Goal: Information Seeking & Learning: Learn about a topic

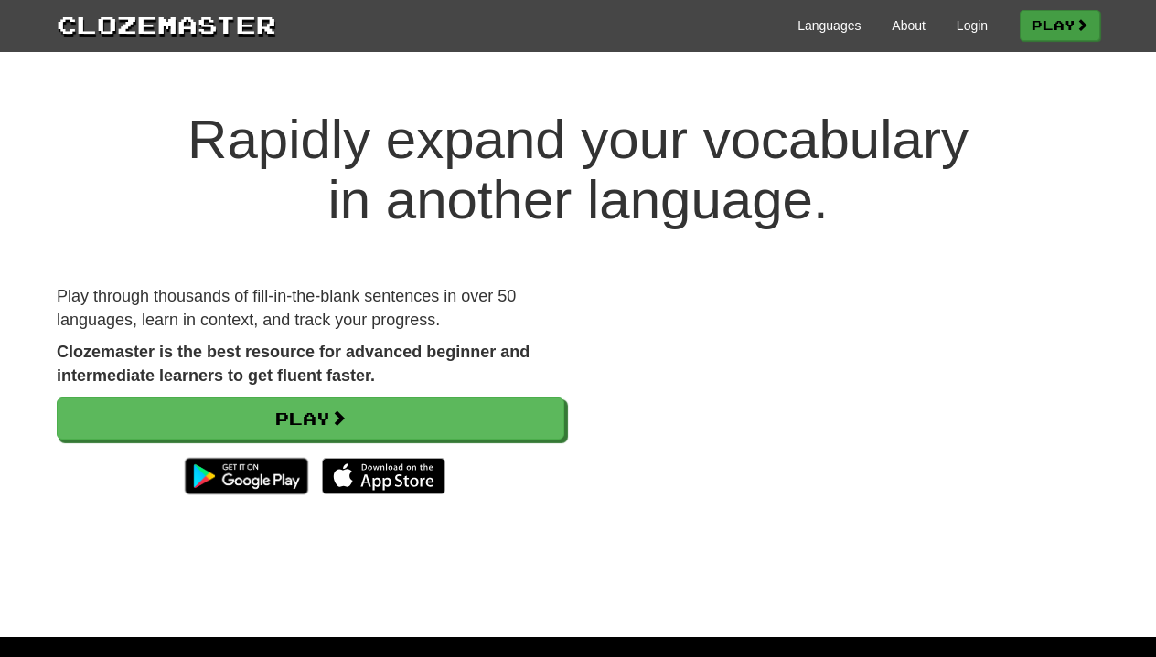
click at [1041, 38] on link "Play" at bounding box center [1059, 25] width 80 height 31
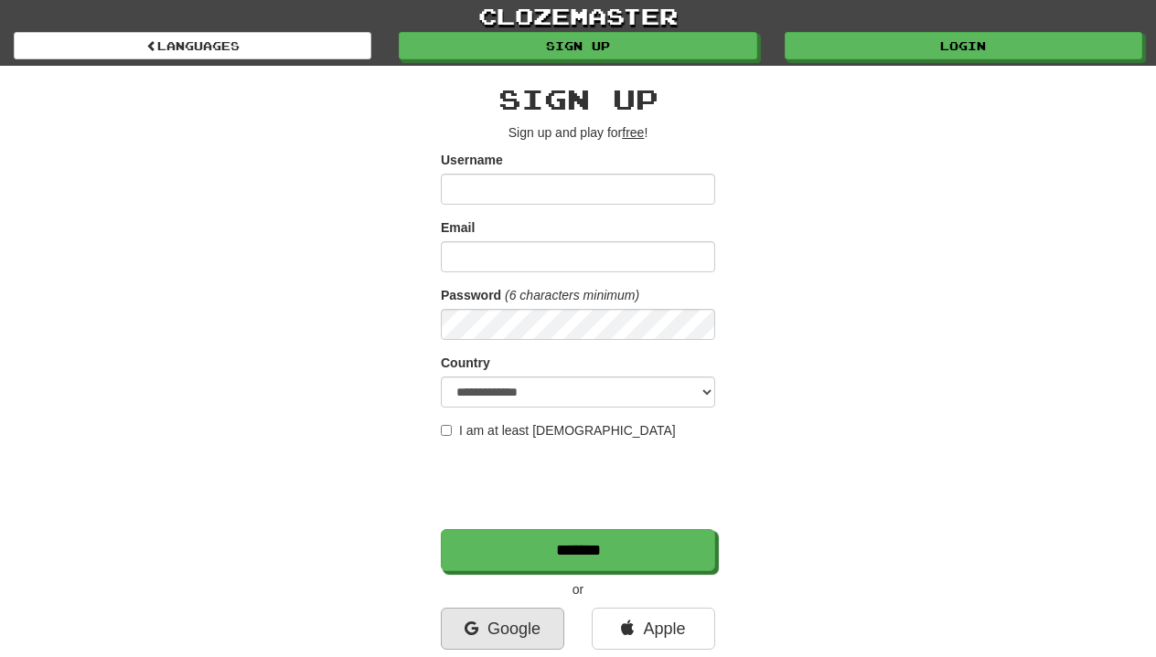
click at [501, 619] on link "Google" at bounding box center [502, 629] width 123 height 42
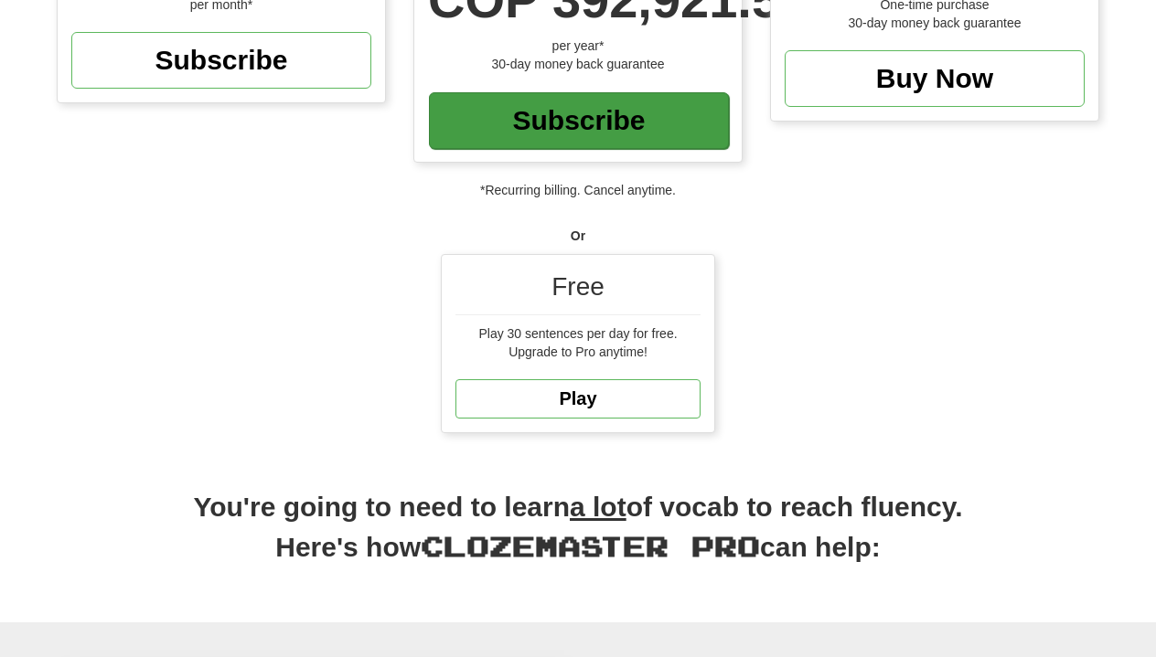
scroll to position [308, 0]
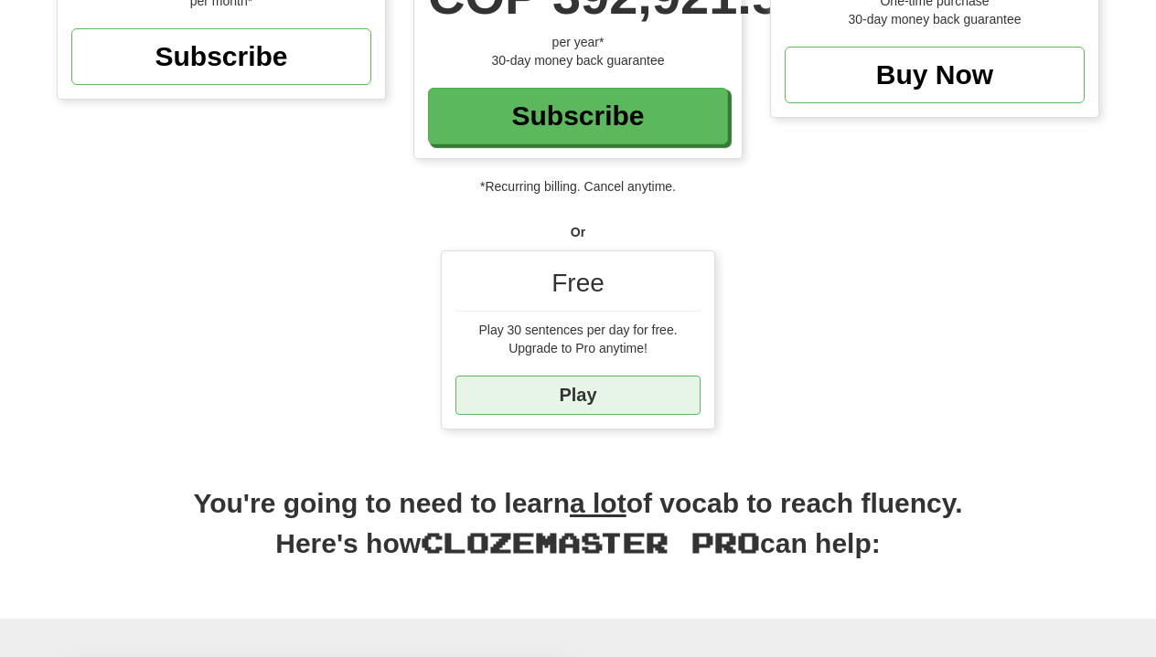
click at [567, 401] on link "Play" at bounding box center [577, 395] width 245 height 39
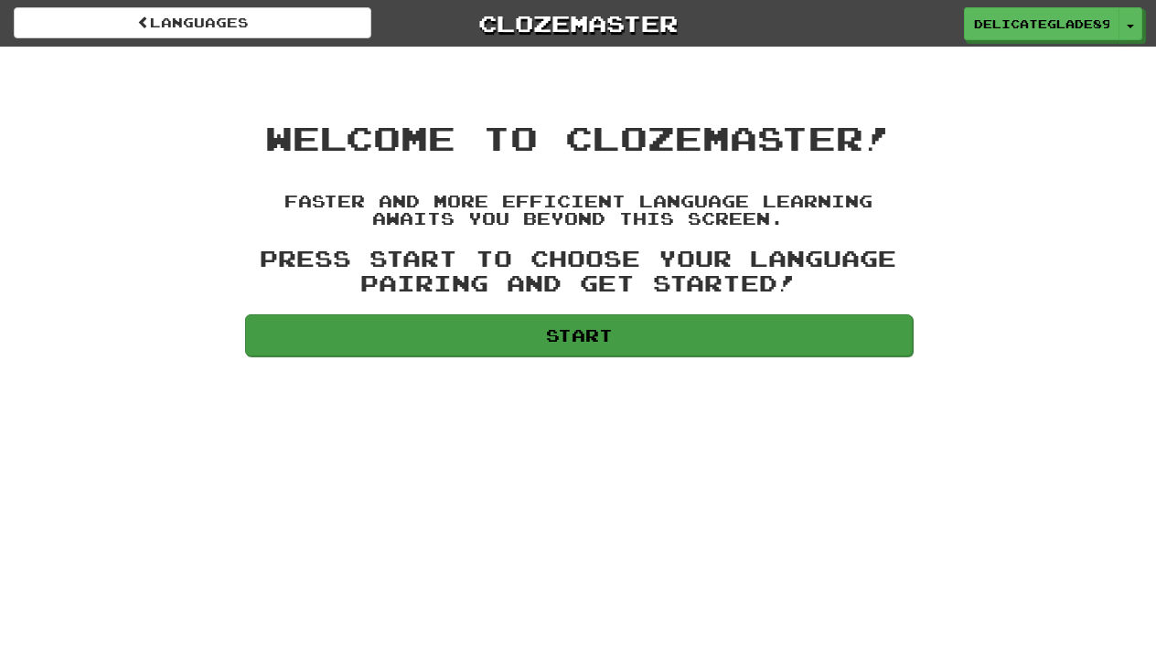
click at [651, 329] on link "Start" at bounding box center [578, 336] width 667 height 42
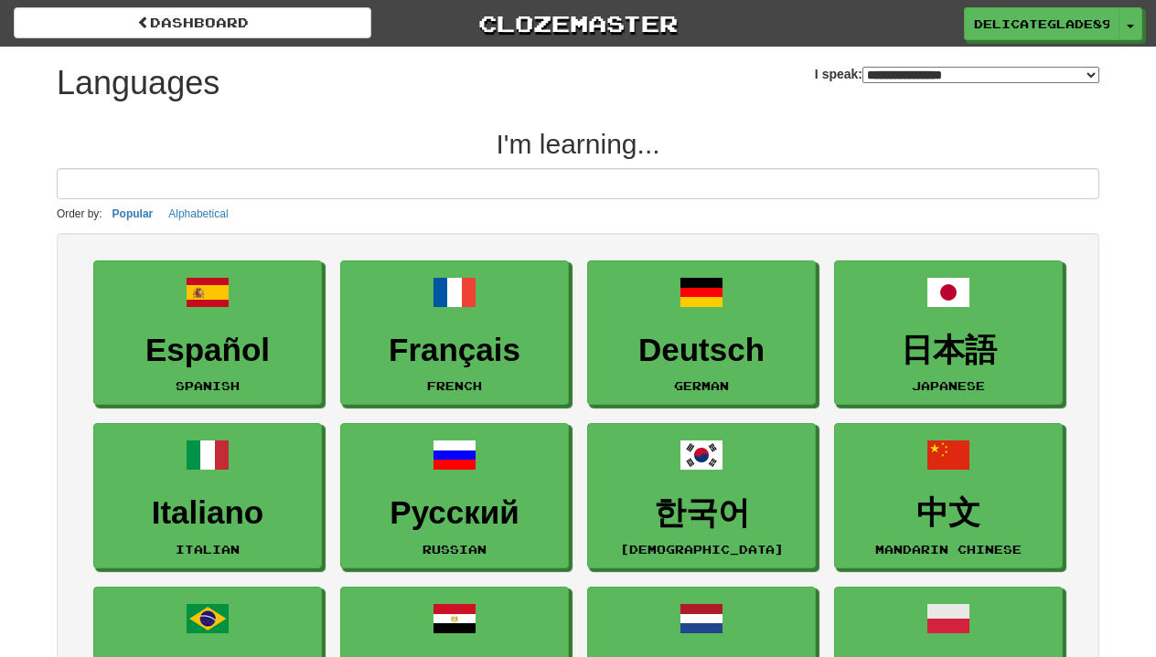
select select "*******"
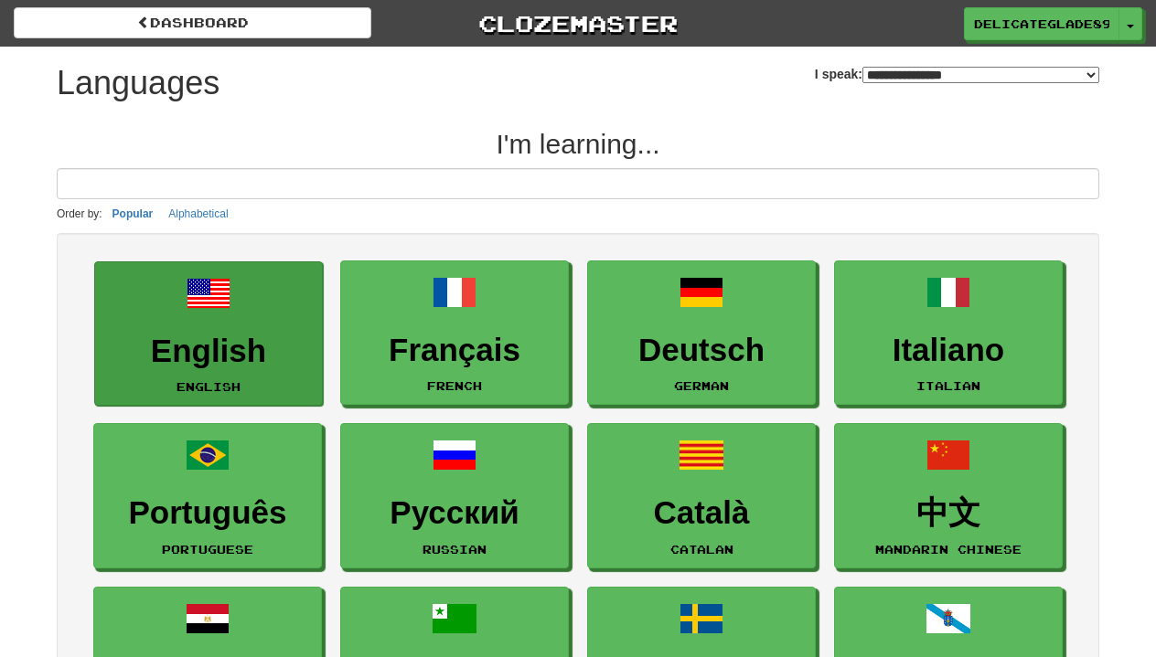
click at [216, 394] on link "English English" at bounding box center [208, 333] width 229 height 145
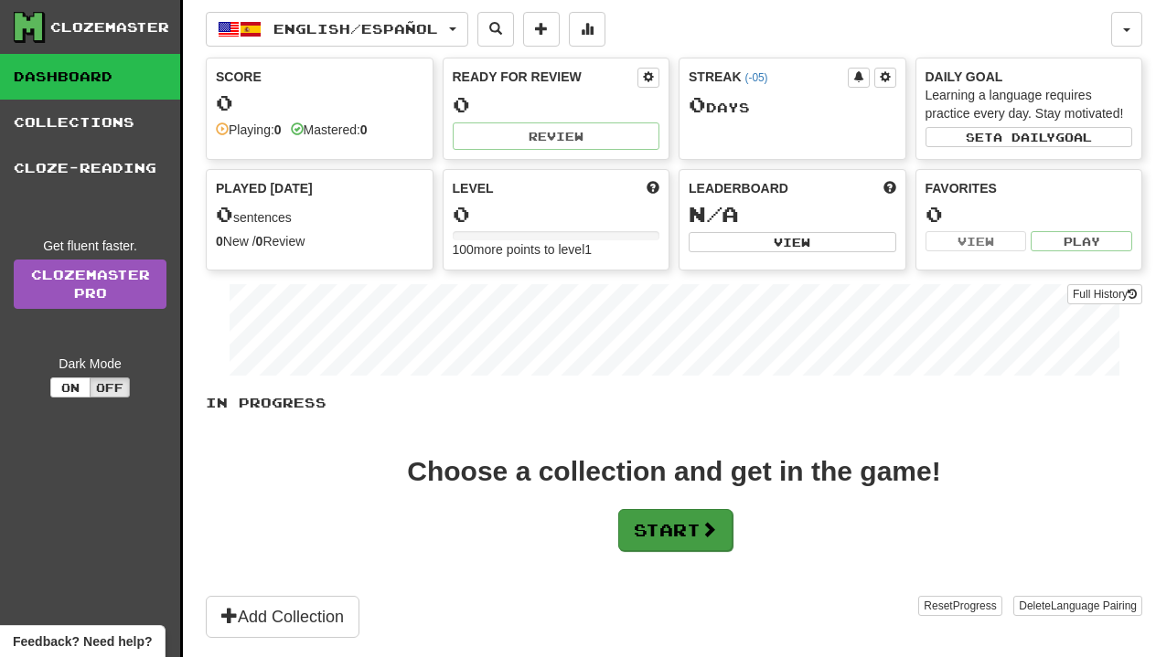
click at [702, 525] on button "Start" at bounding box center [675, 530] width 114 height 42
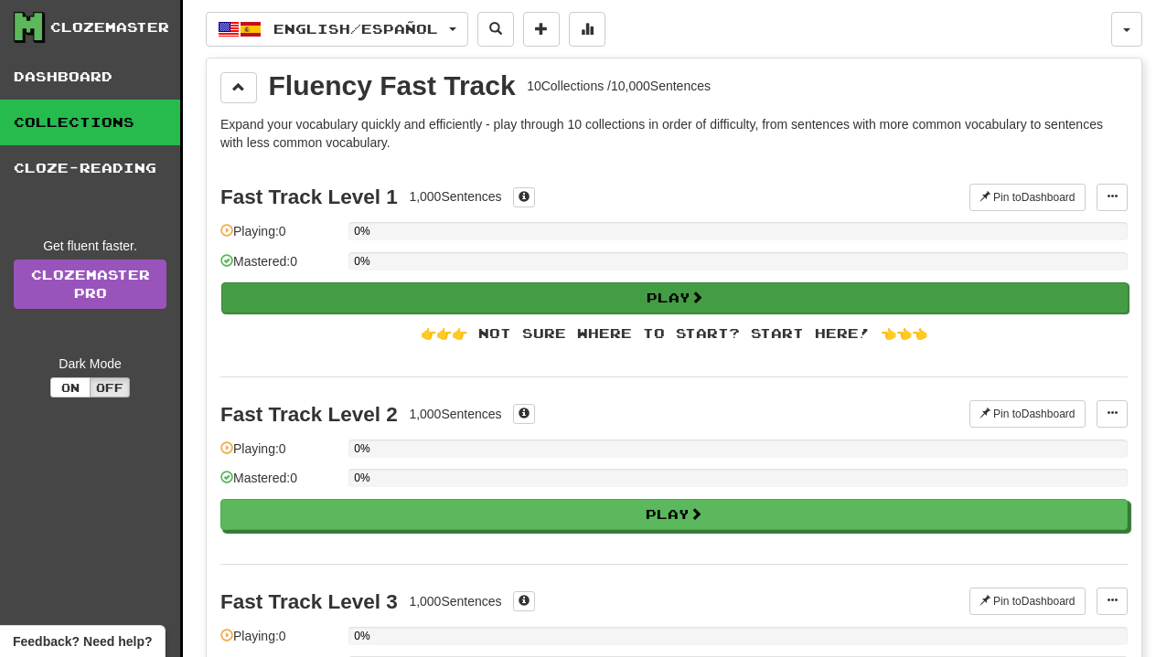
click at [762, 295] on button "Play" at bounding box center [674, 298] width 907 height 31
select select "**"
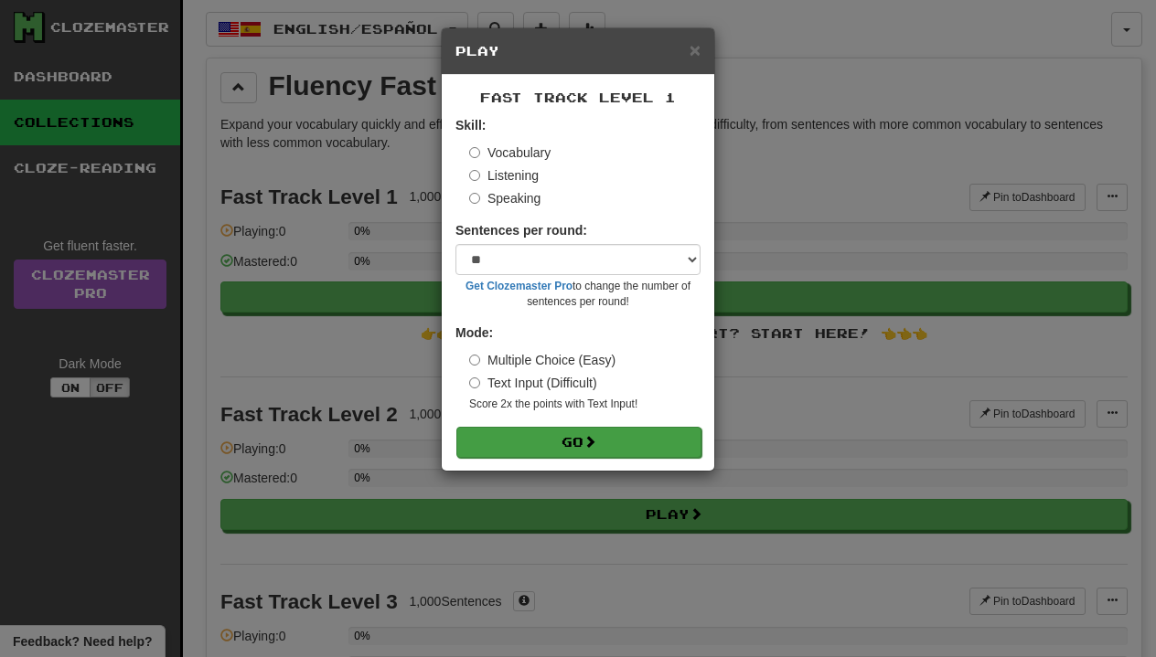
click at [553, 440] on button "Go" at bounding box center [578, 442] width 245 height 31
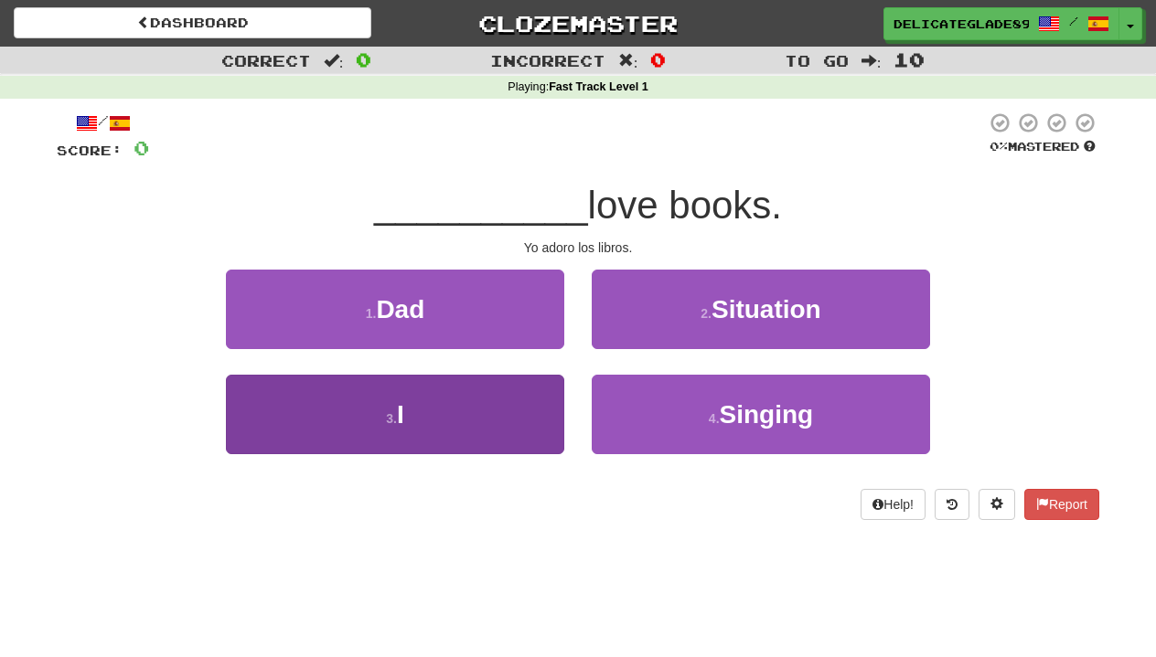
click at [508, 426] on button "3 . I" at bounding box center [395, 415] width 338 height 80
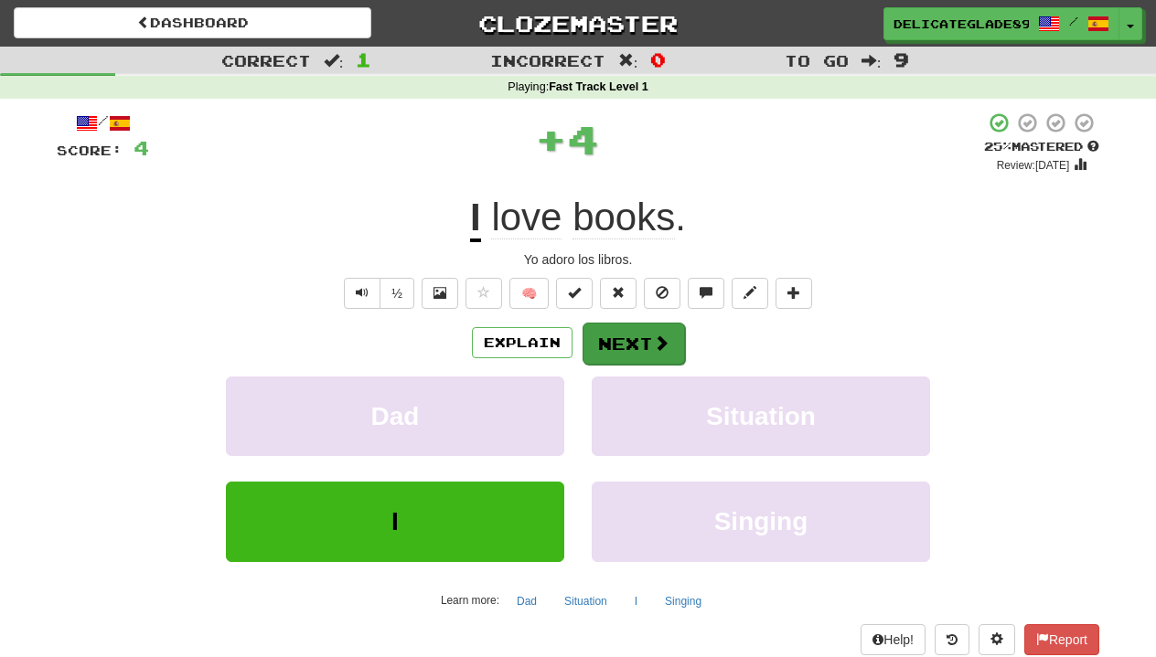
click at [658, 347] on span at bounding box center [661, 343] width 16 height 16
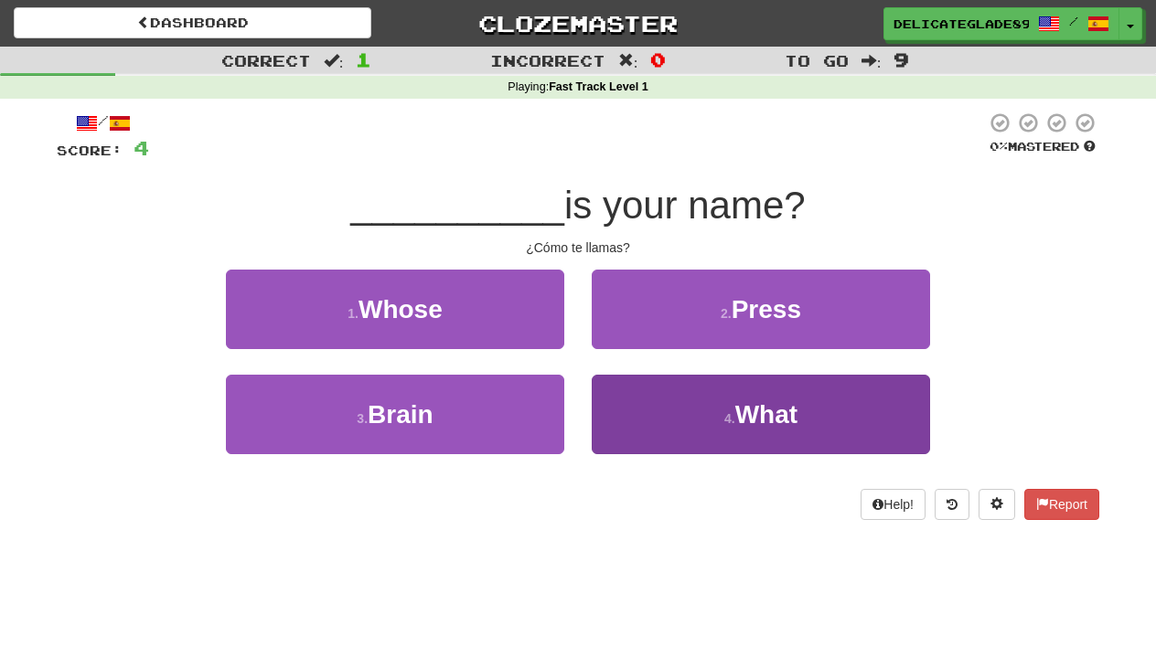
click at [694, 407] on button "4 . What" at bounding box center [761, 415] width 338 height 80
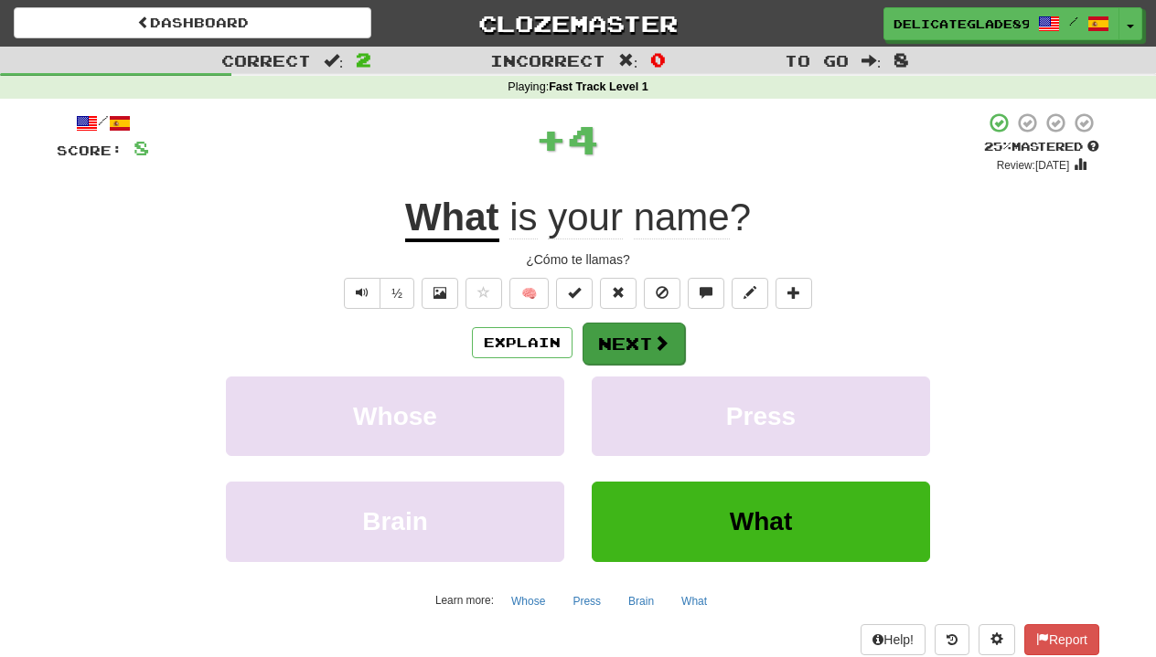
click at [656, 340] on span at bounding box center [661, 343] width 16 height 16
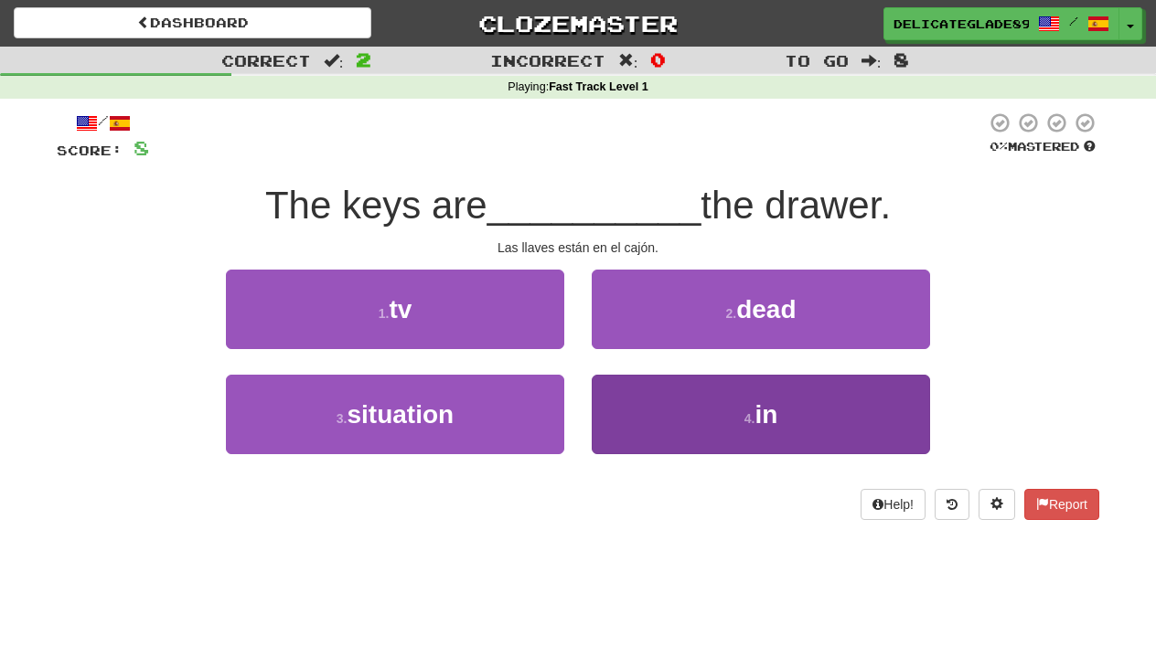
click at [671, 404] on button "4 . in" at bounding box center [761, 415] width 338 height 80
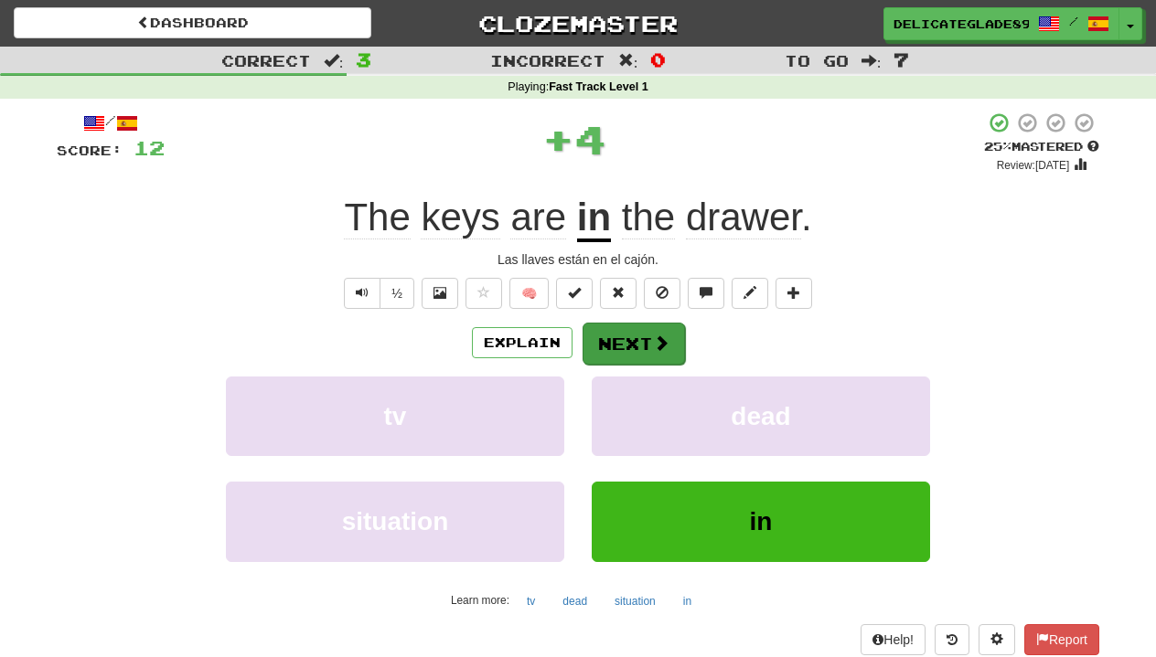
click at [656, 343] on span at bounding box center [661, 343] width 16 height 16
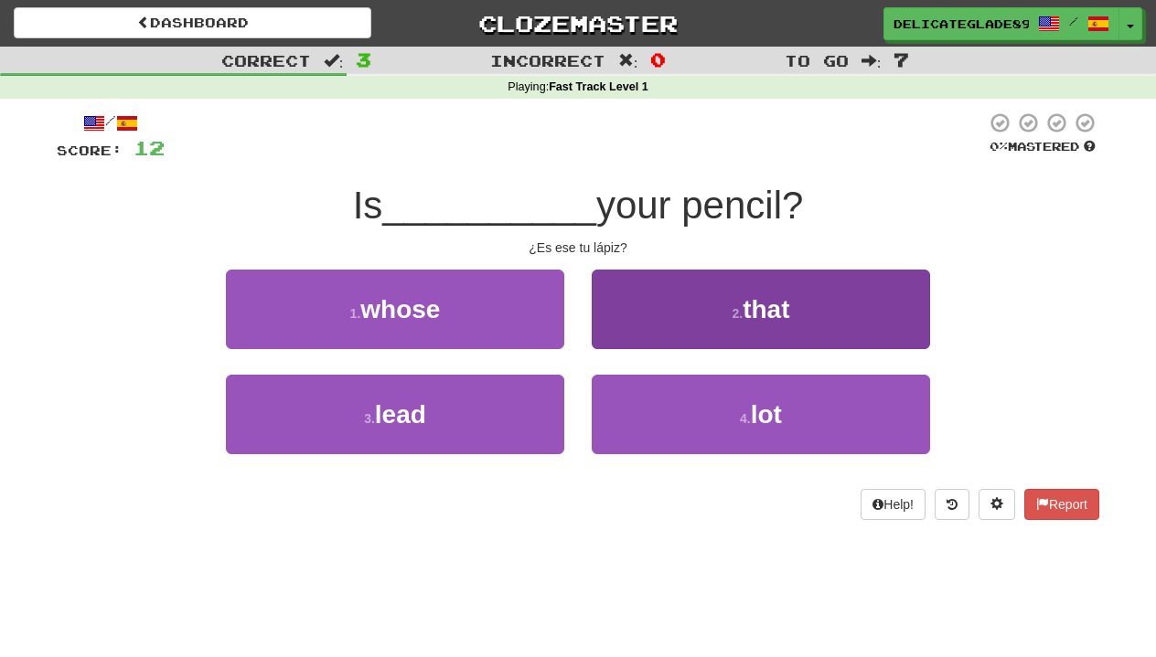
click at [724, 310] on button "2 . that" at bounding box center [761, 310] width 338 height 80
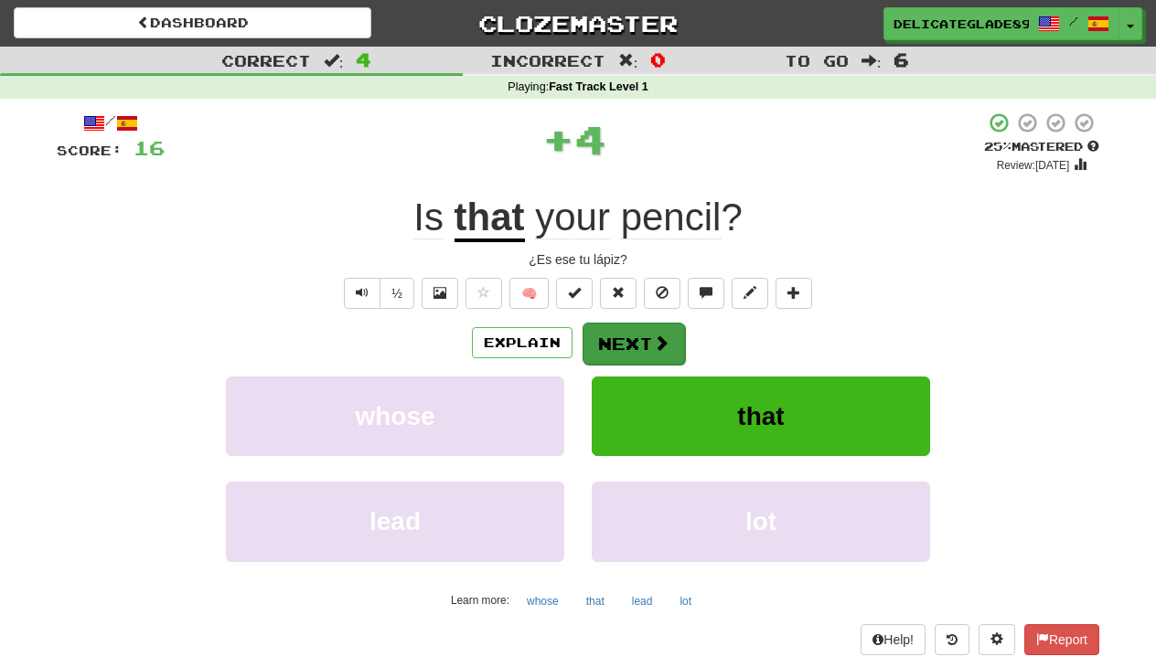
click at [642, 332] on button "Next" at bounding box center [633, 344] width 102 height 42
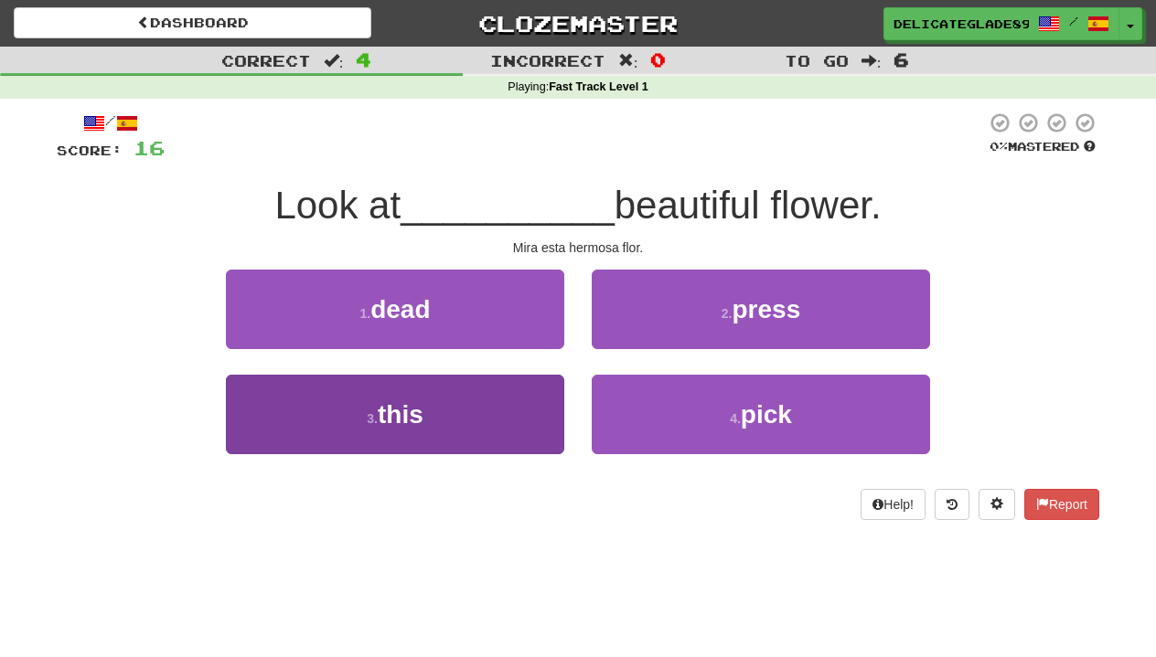
click at [517, 387] on button "3 . this" at bounding box center [395, 415] width 338 height 80
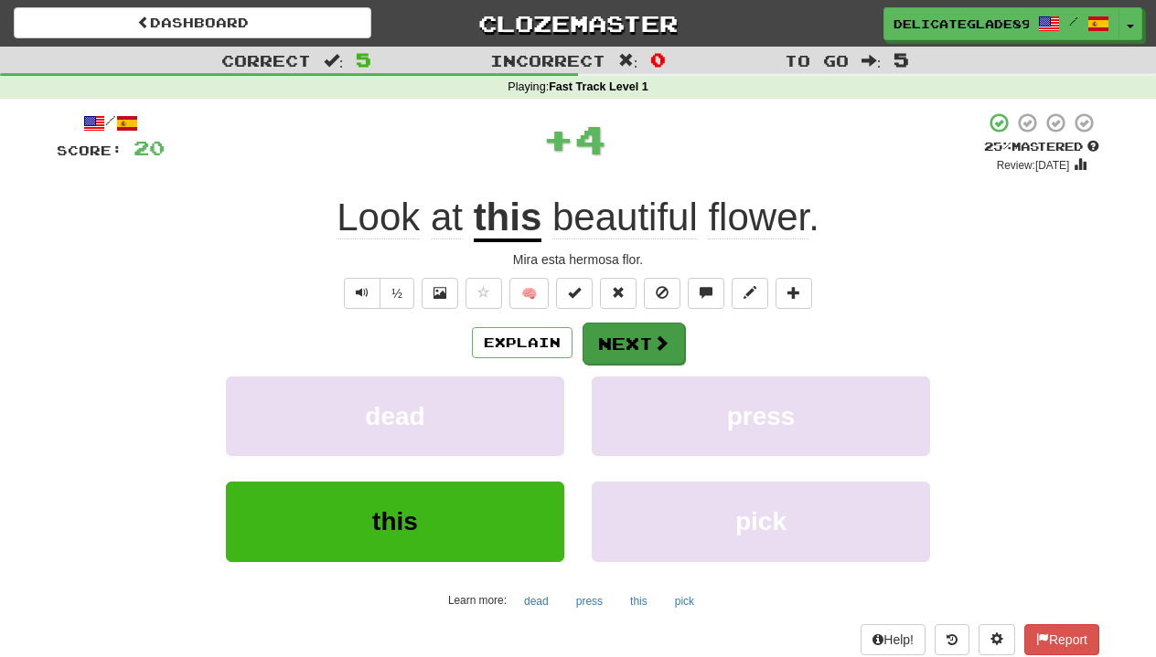
click at [615, 346] on button "Next" at bounding box center [633, 344] width 102 height 42
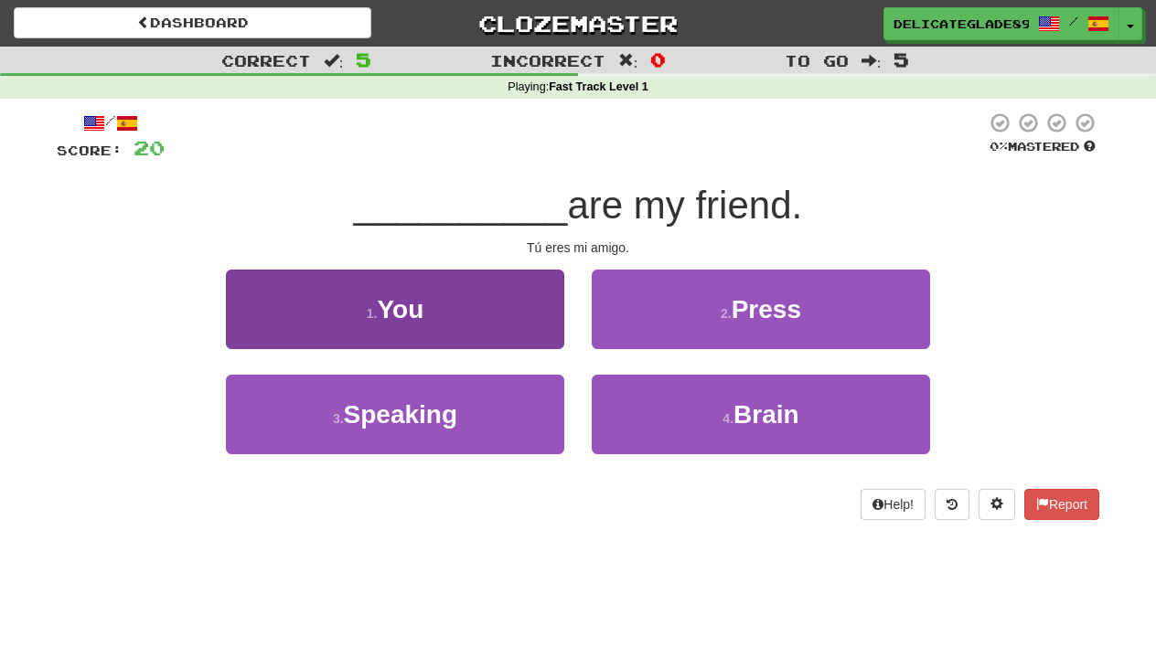
click at [502, 309] on button "1 . You" at bounding box center [395, 310] width 338 height 80
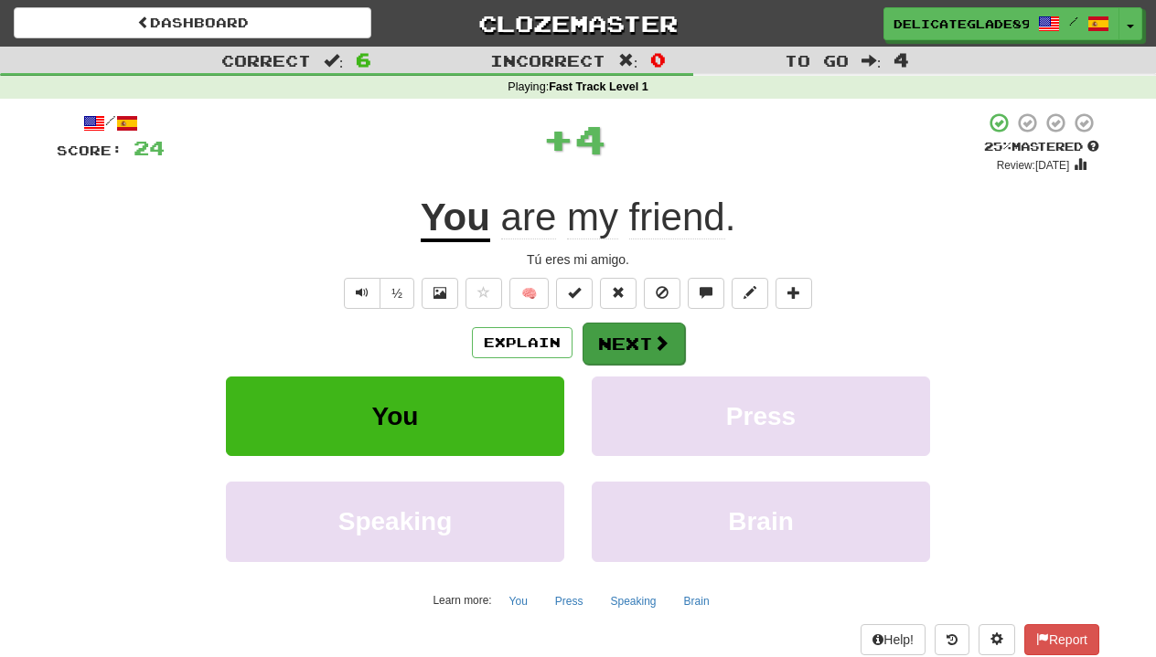
click at [646, 335] on button "Next" at bounding box center [633, 344] width 102 height 42
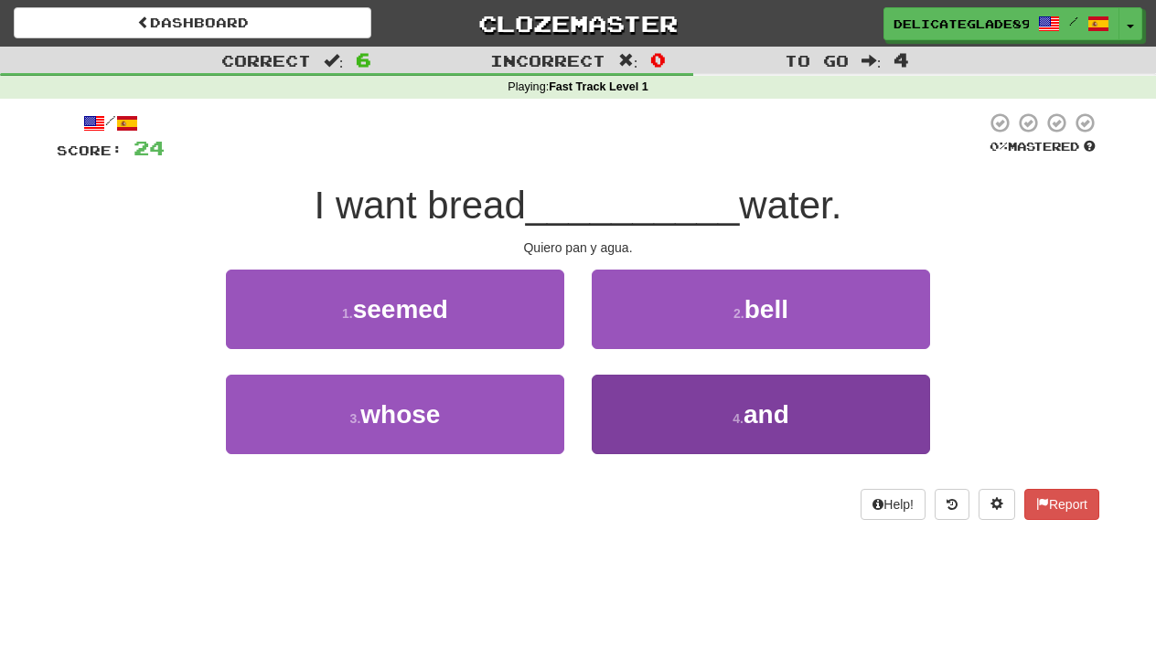
click at [708, 427] on button "4 . and" at bounding box center [761, 415] width 338 height 80
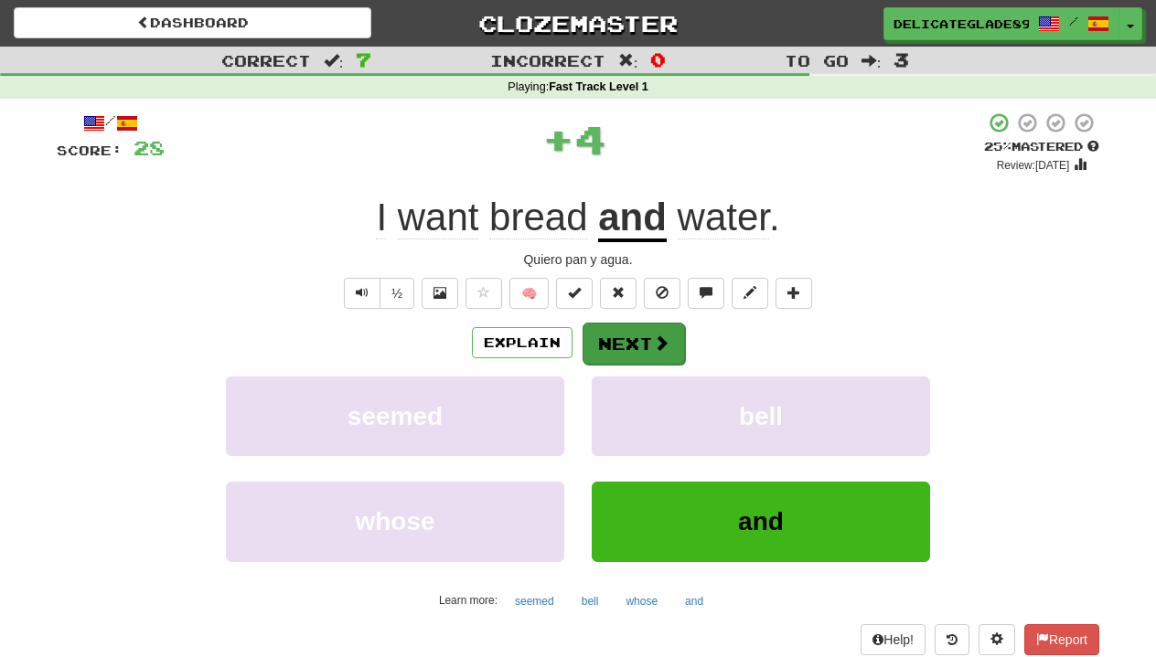
click at [642, 344] on button "Next" at bounding box center [633, 344] width 102 height 42
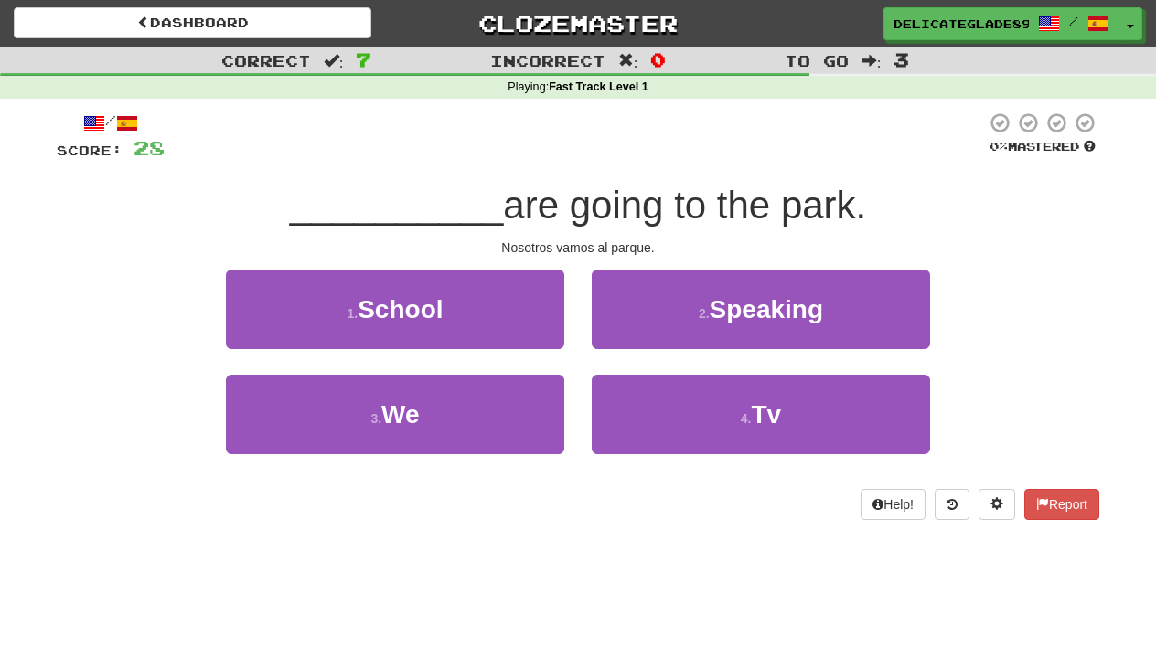
click at [455, 452] on div "3 . We" at bounding box center [395, 427] width 366 height 105
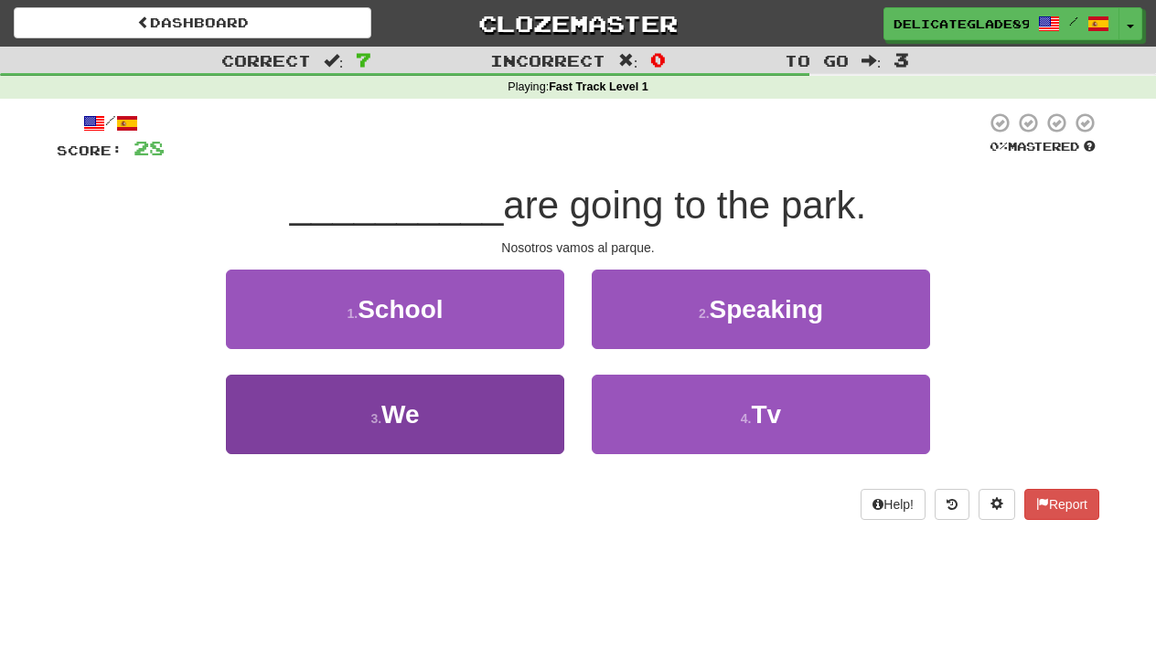
click at [459, 434] on button "3 . We" at bounding box center [395, 415] width 338 height 80
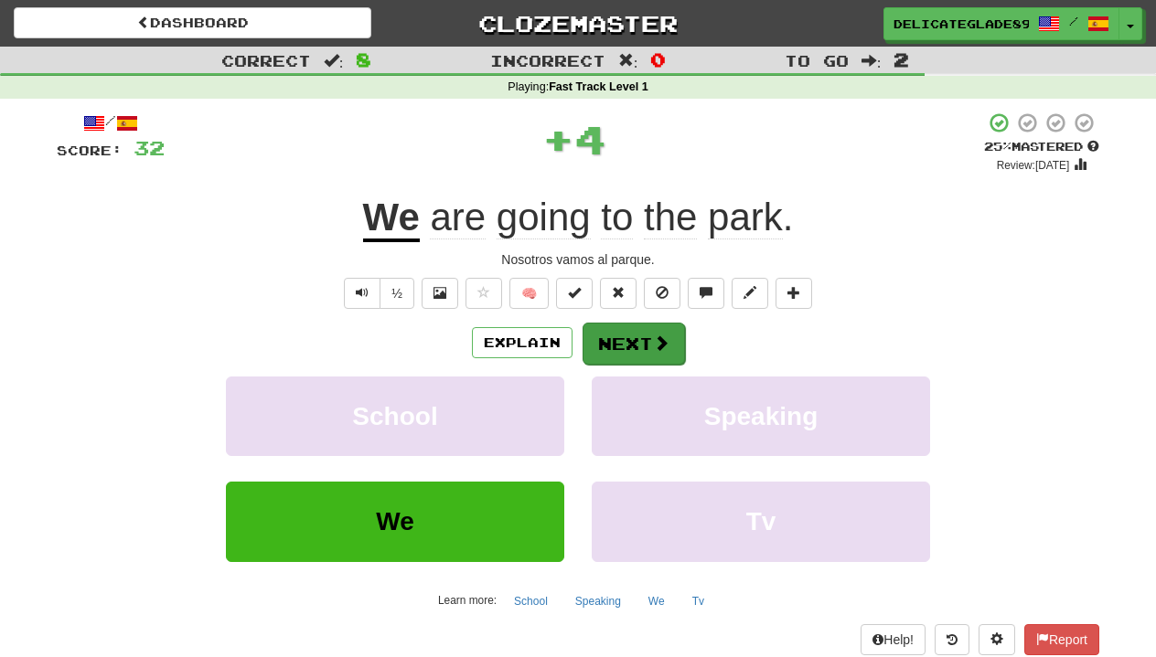
click at [656, 336] on span at bounding box center [661, 343] width 16 height 16
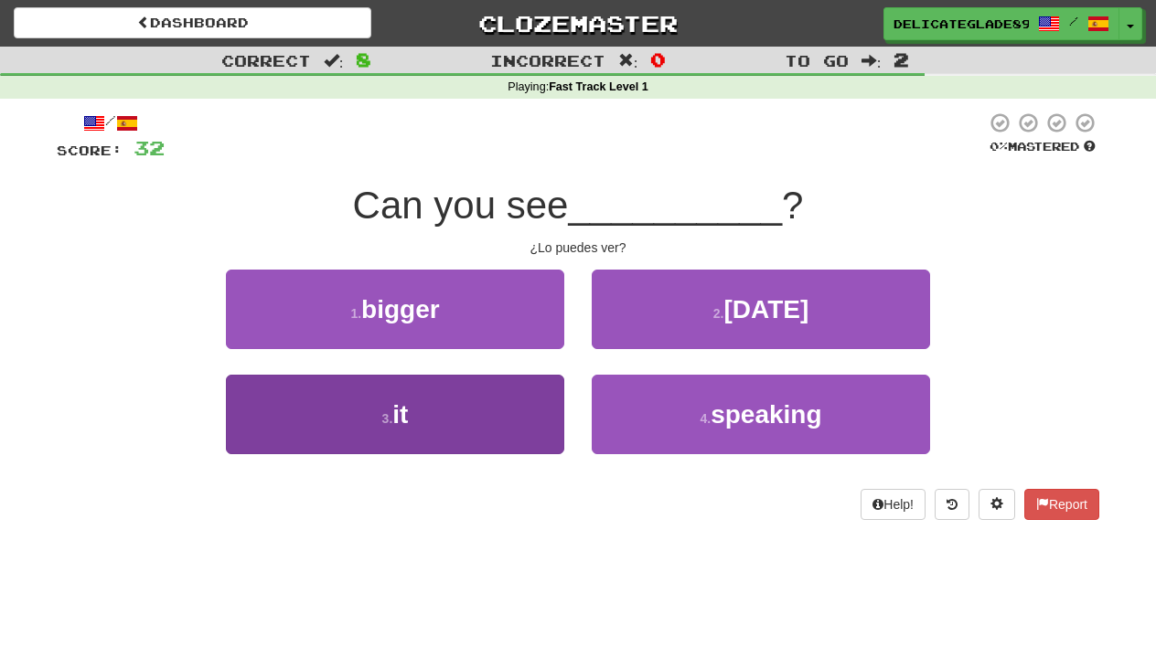
click at [505, 422] on button "3 . it" at bounding box center [395, 415] width 338 height 80
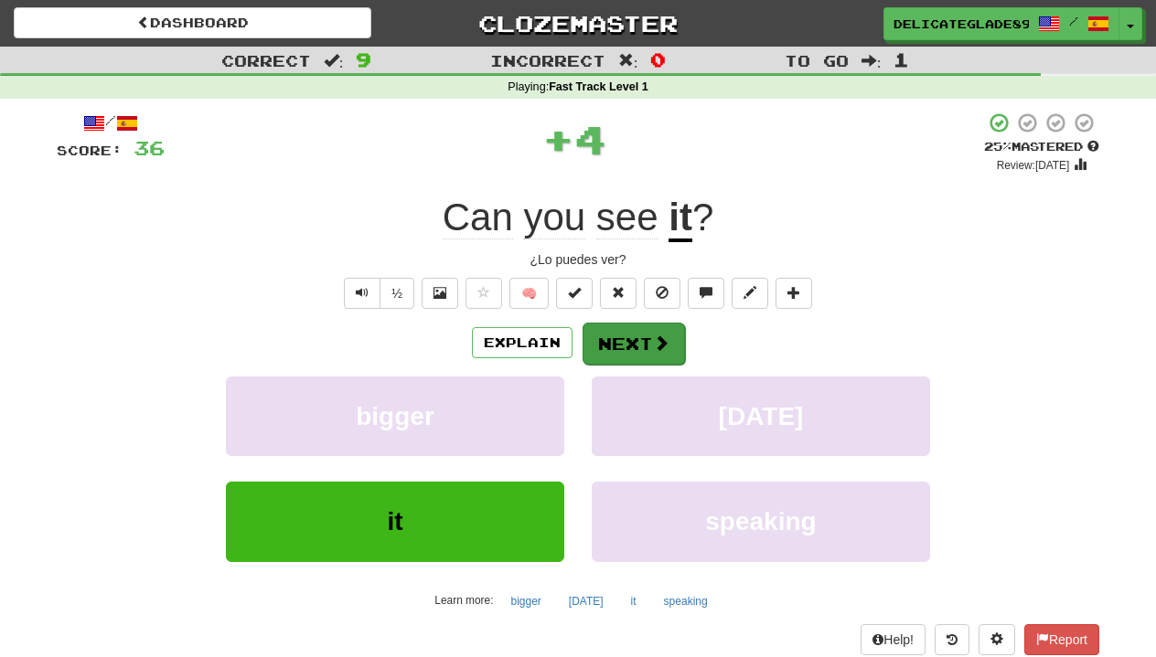
click at [653, 336] on span at bounding box center [661, 343] width 16 height 16
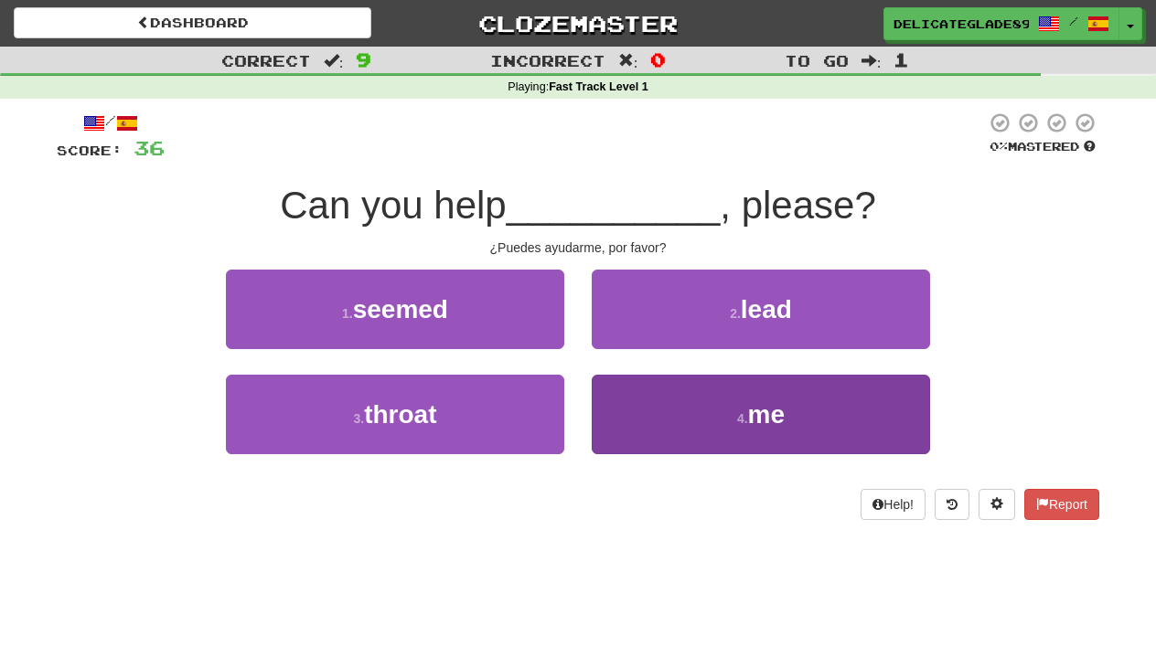
click at [703, 415] on button "4 . me" at bounding box center [761, 415] width 338 height 80
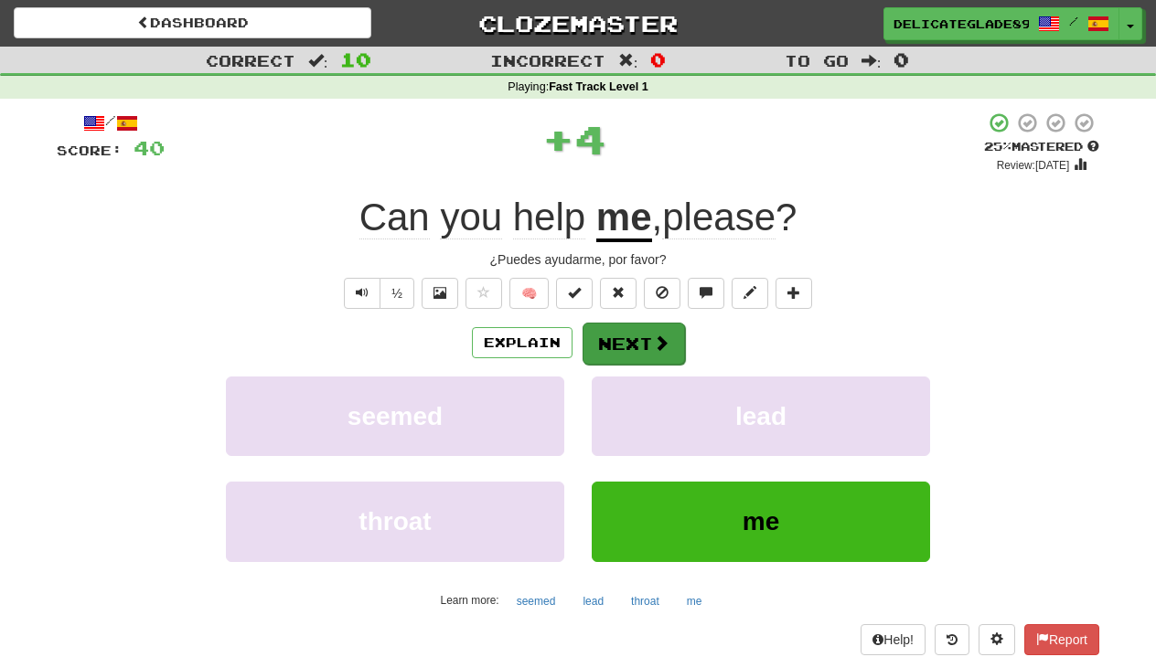
click at [653, 342] on span at bounding box center [661, 343] width 16 height 16
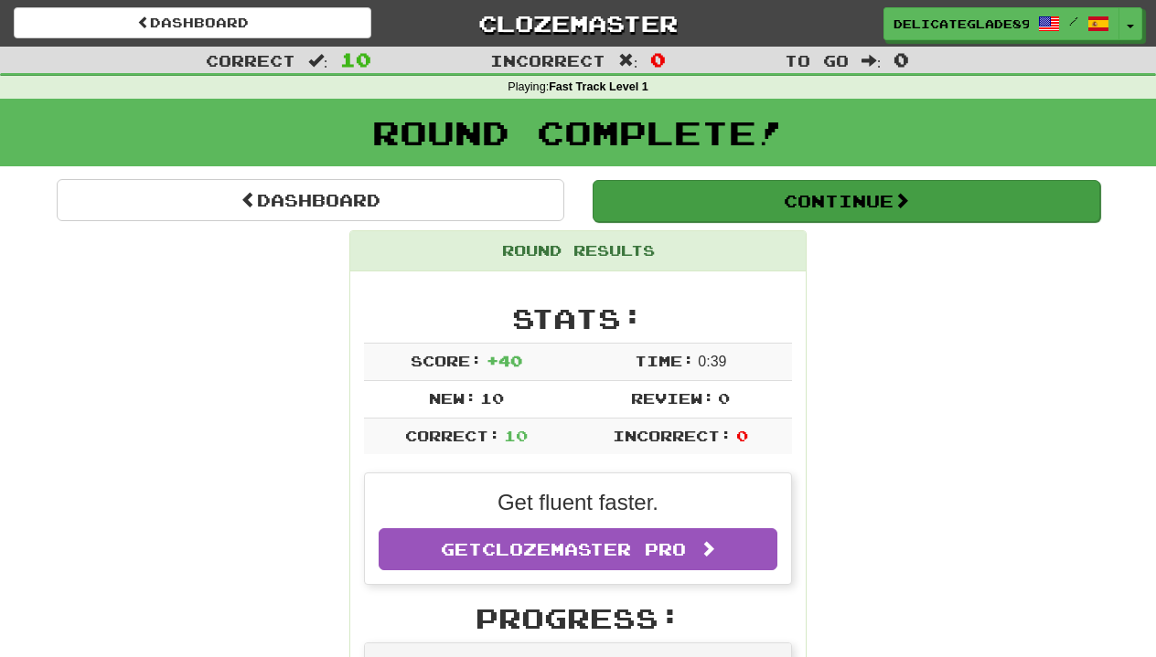
click at [829, 202] on button "Continue" at bounding box center [845, 201] width 507 height 42
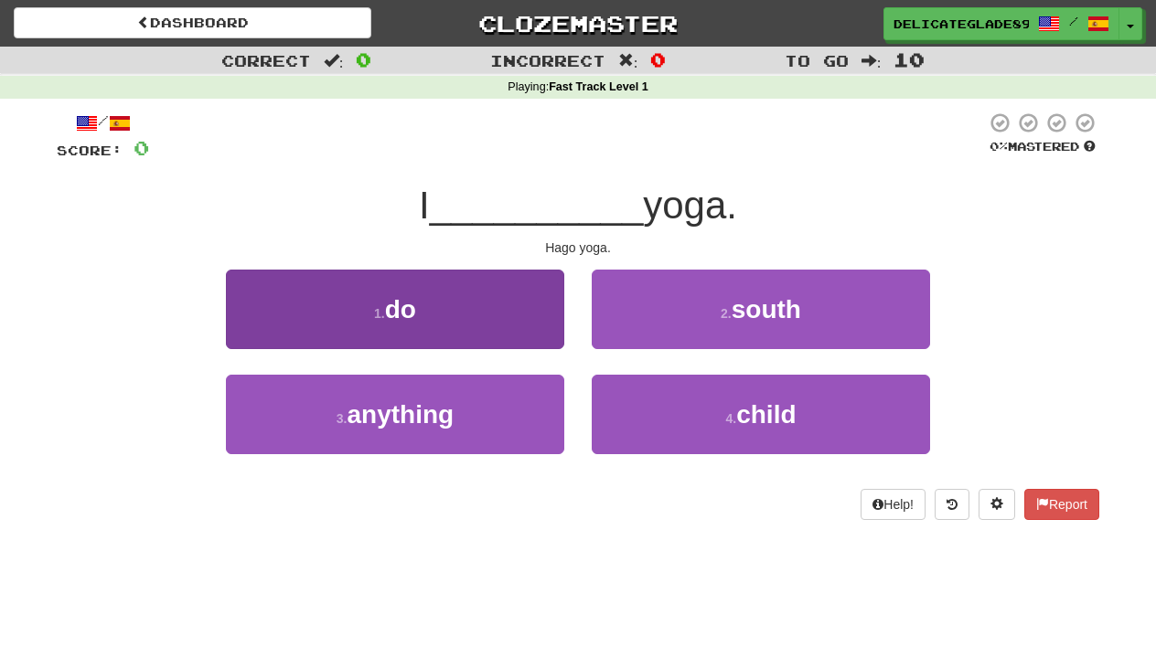
click at [506, 320] on button "1 . do" at bounding box center [395, 310] width 338 height 80
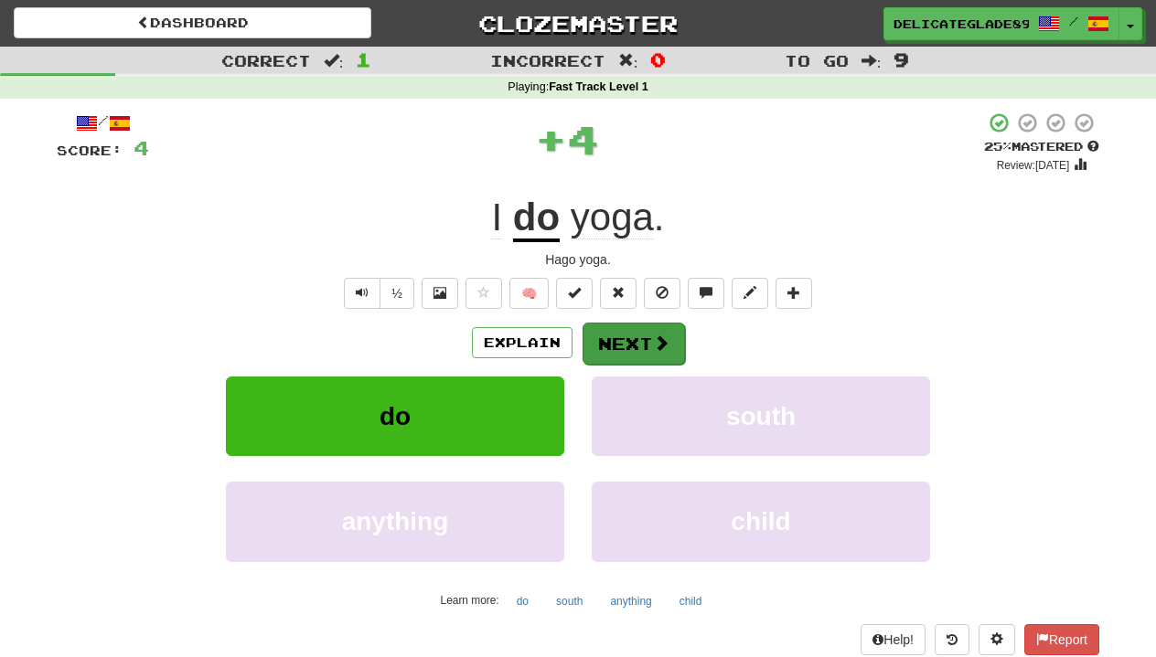
click at [660, 348] on span at bounding box center [661, 343] width 16 height 16
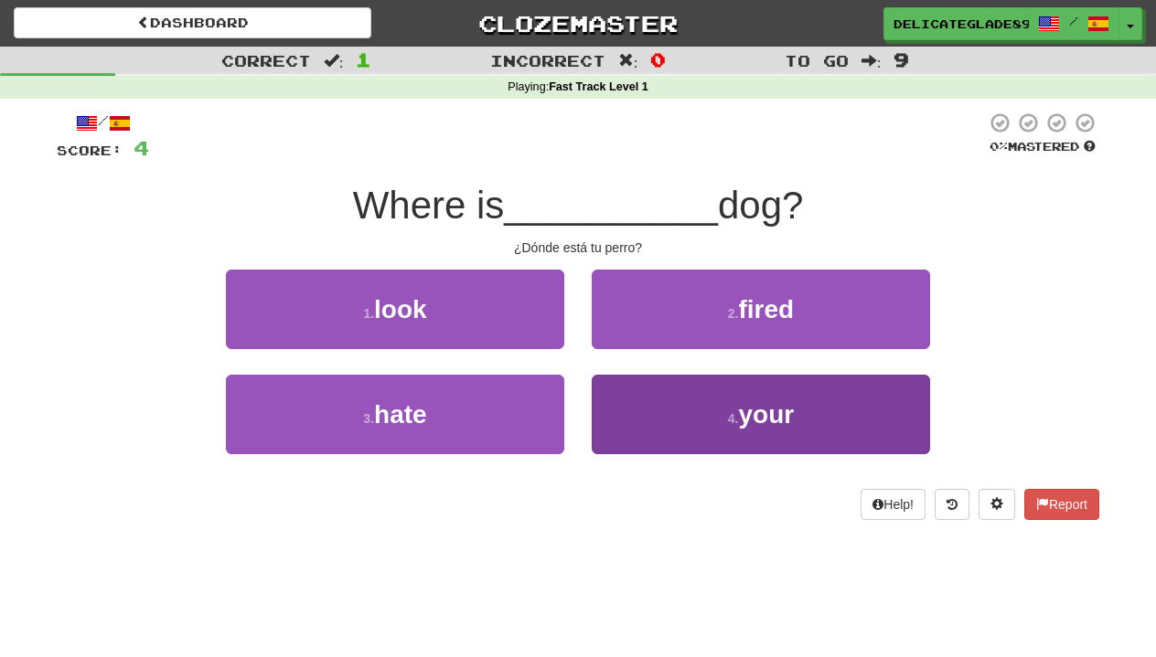
click at [667, 404] on button "4 . your" at bounding box center [761, 415] width 338 height 80
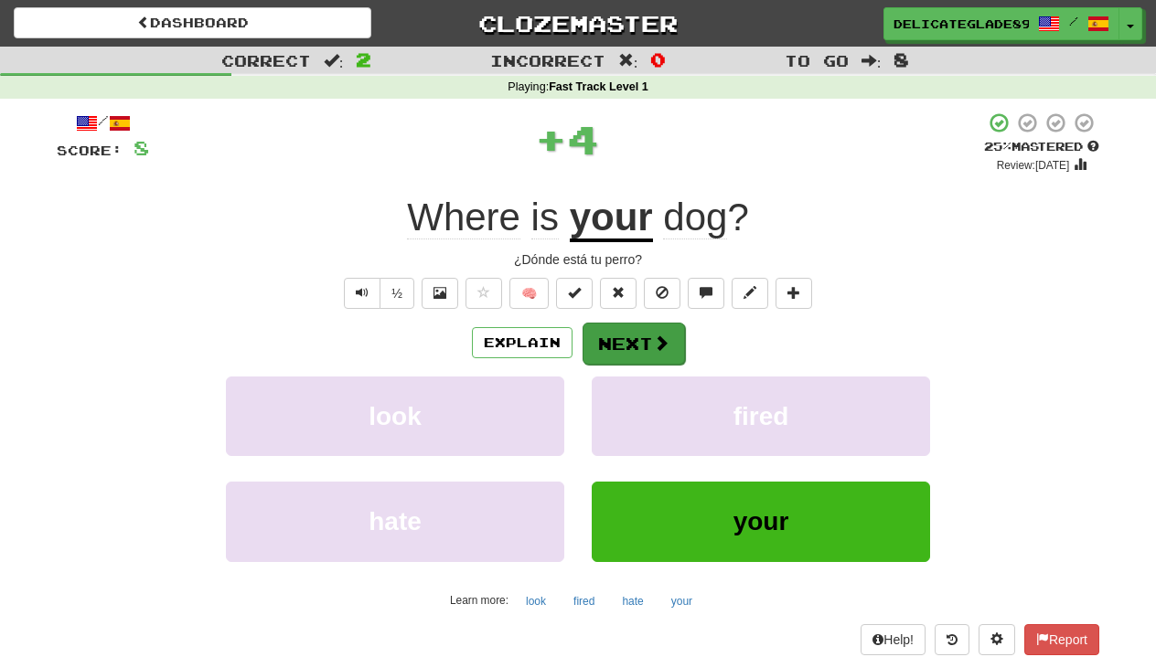
click at [637, 336] on button "Next" at bounding box center [633, 344] width 102 height 42
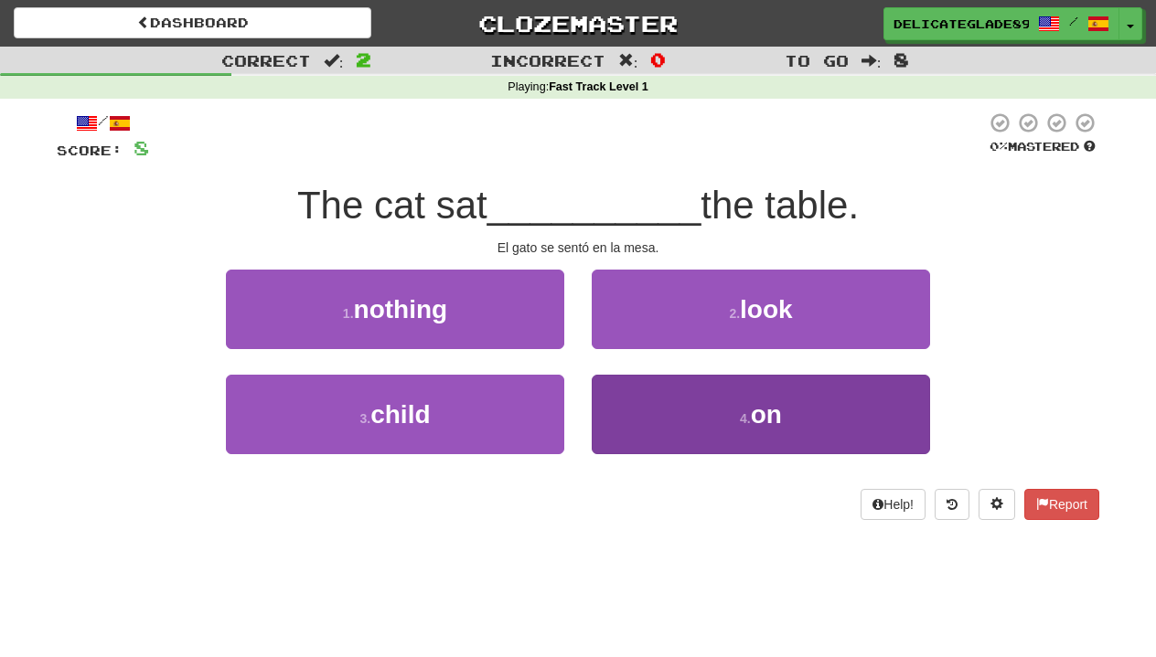
click at [748, 429] on button "4 . on" at bounding box center [761, 415] width 338 height 80
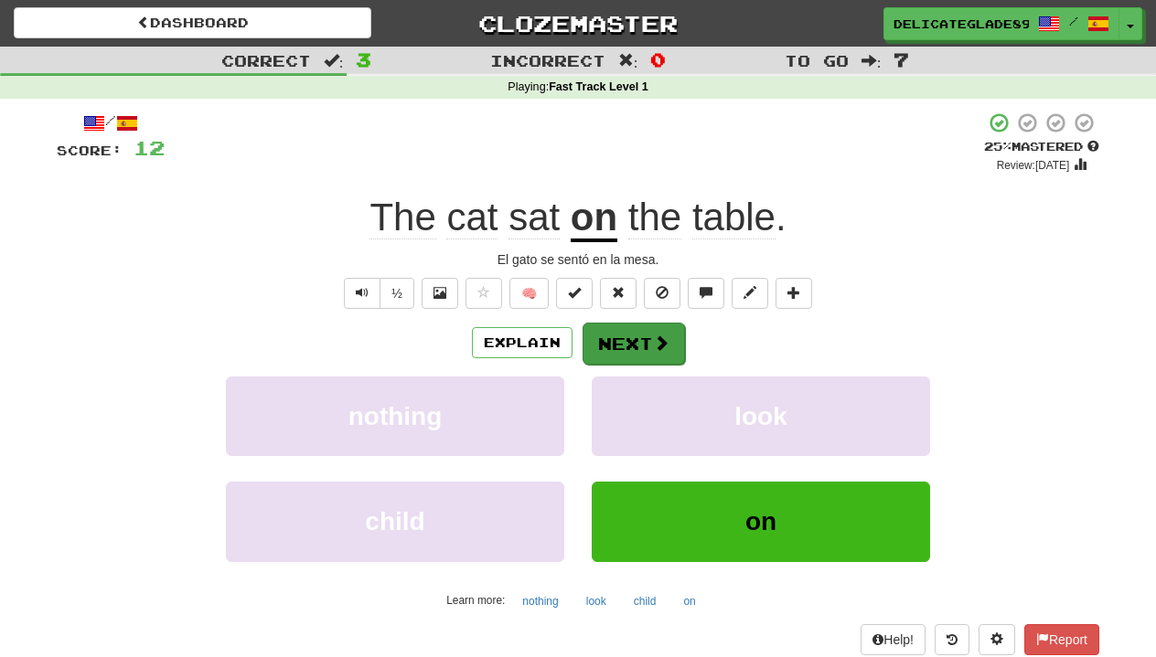
click at [666, 357] on button "Next" at bounding box center [633, 344] width 102 height 42
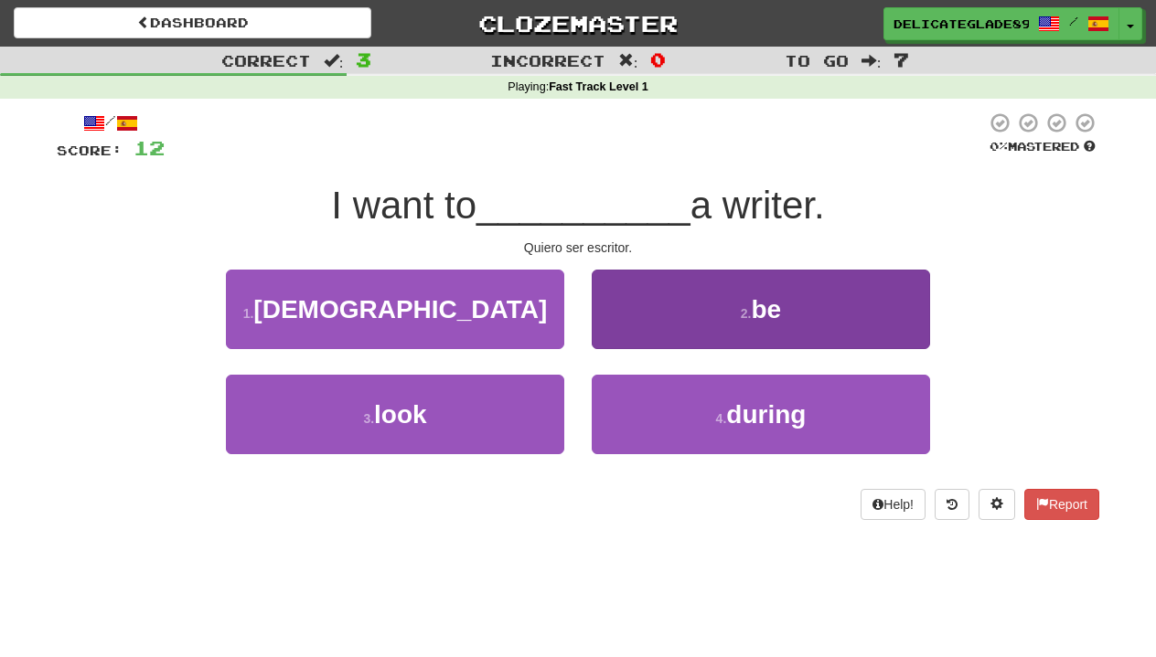
click at [750, 310] on small "2 ." at bounding box center [746, 313] width 11 height 15
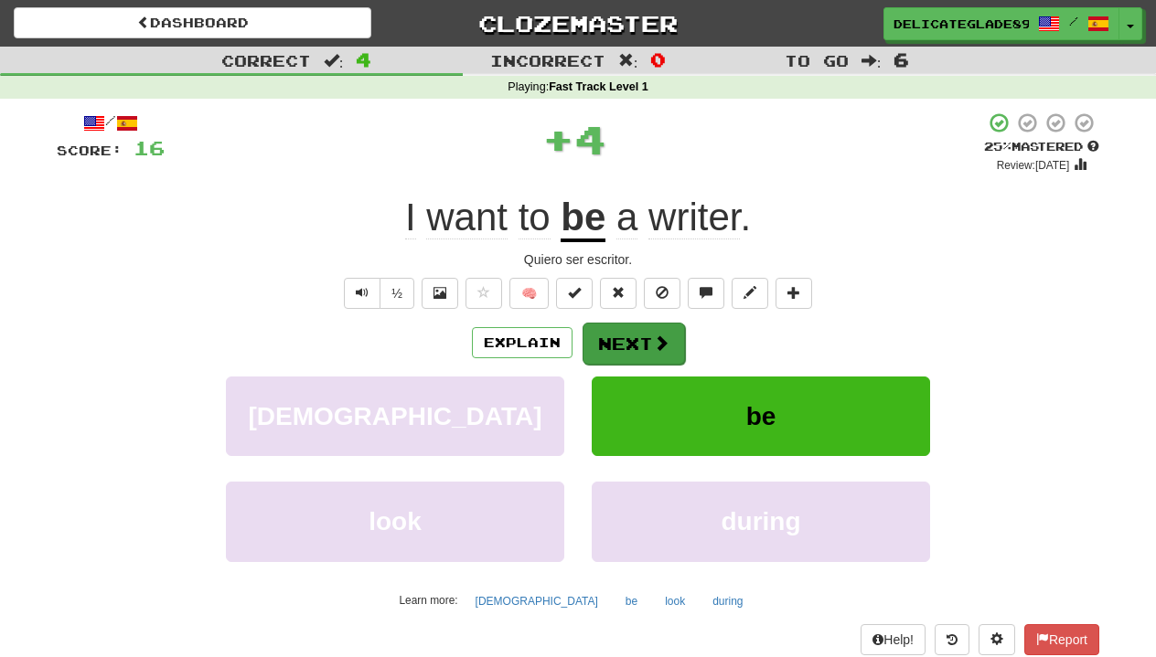
click at [628, 337] on button "Next" at bounding box center [633, 344] width 102 height 42
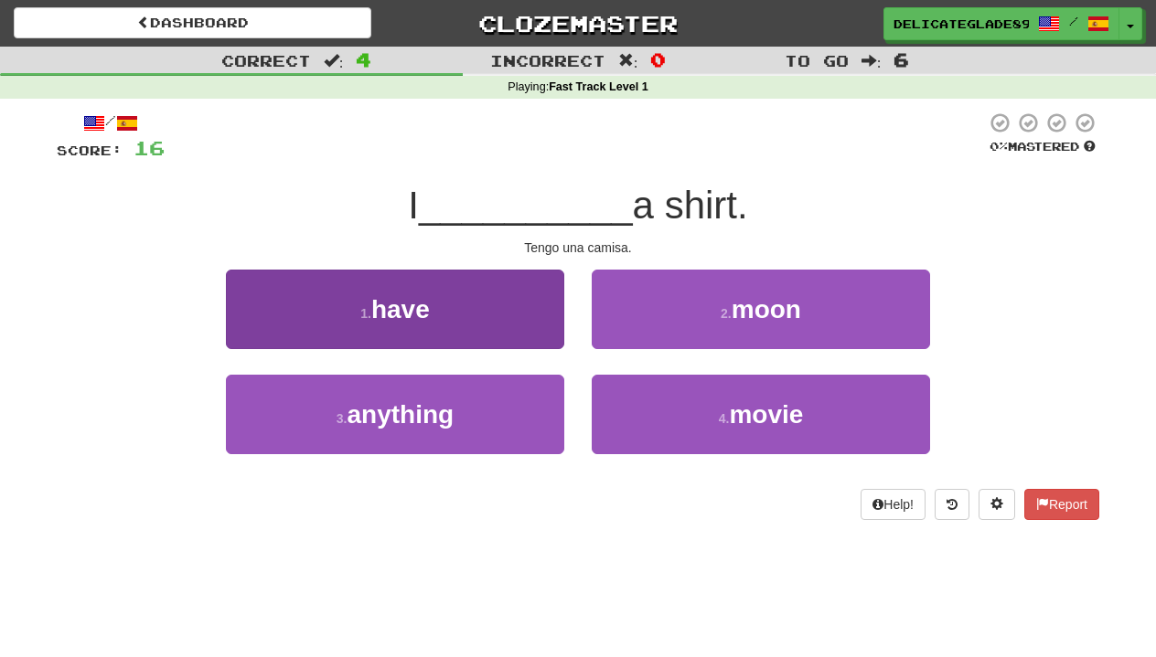
click at [459, 288] on button "1 . have" at bounding box center [395, 310] width 338 height 80
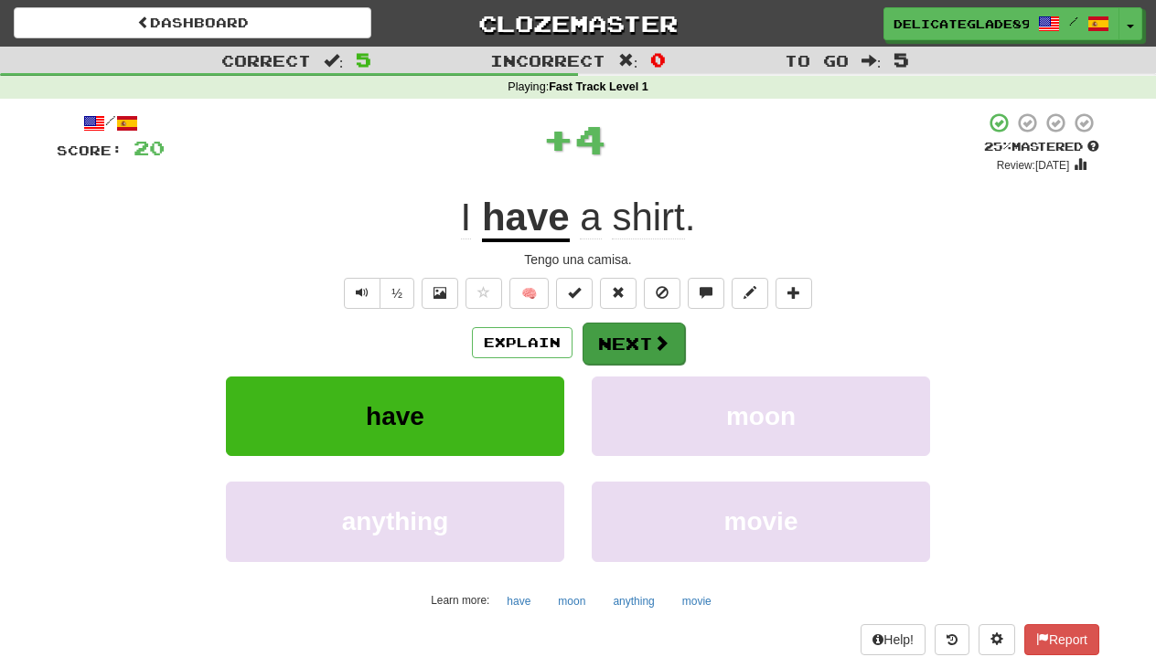
click at [635, 343] on button "Next" at bounding box center [633, 344] width 102 height 42
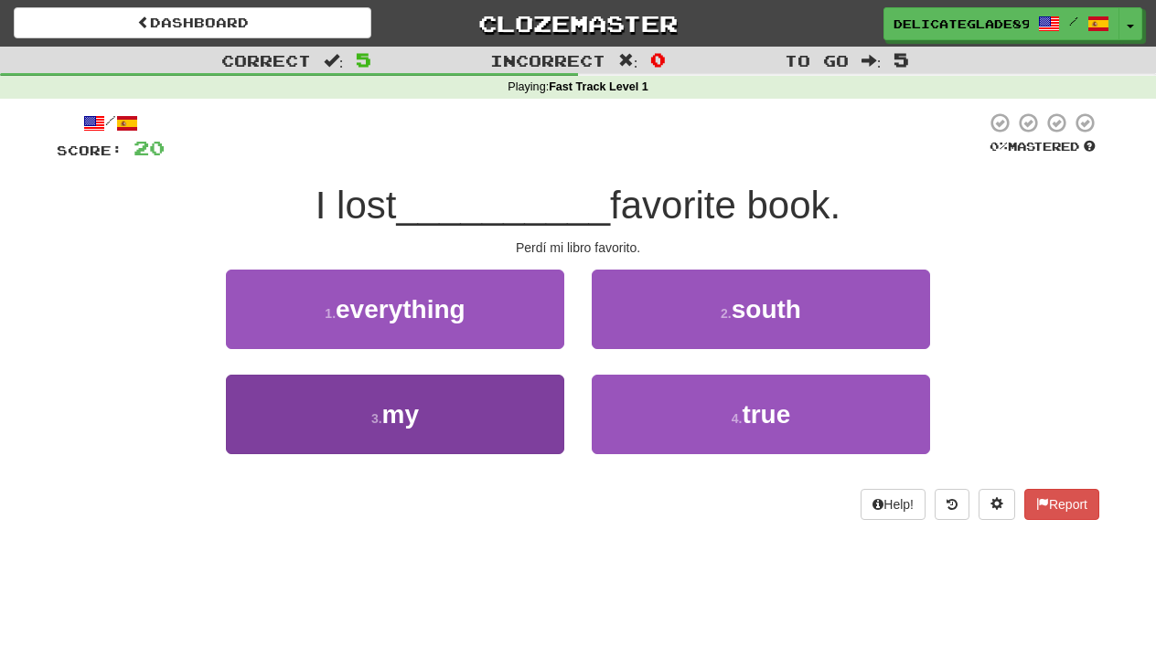
click at [442, 427] on button "3 . my" at bounding box center [395, 415] width 338 height 80
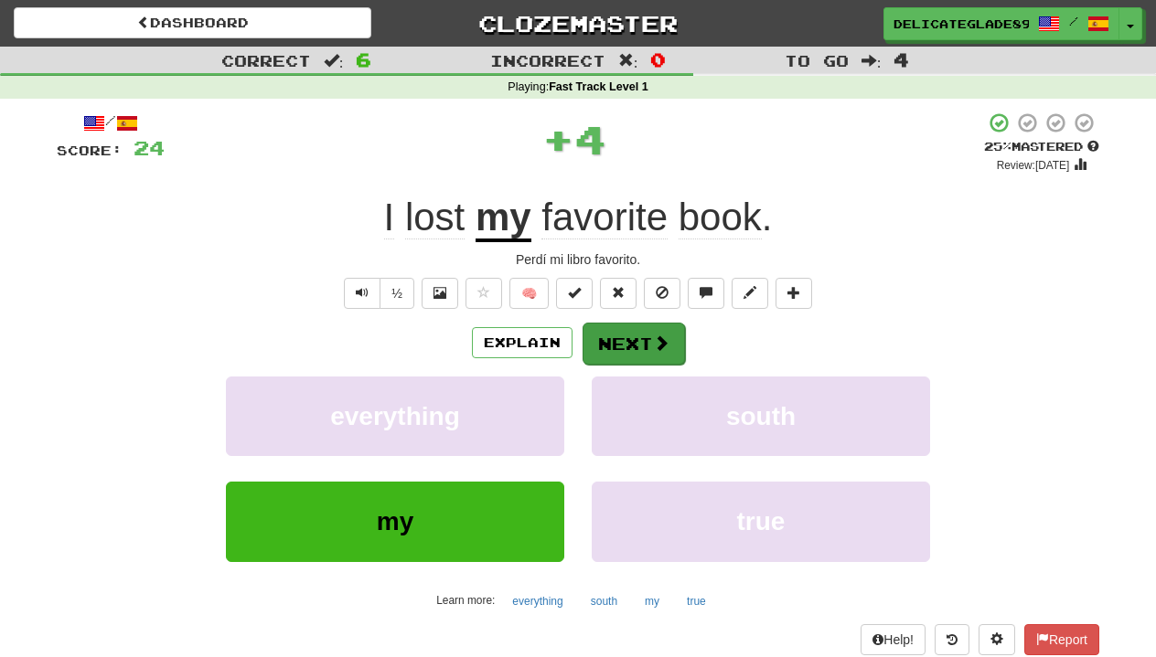
click at [643, 342] on button "Next" at bounding box center [633, 344] width 102 height 42
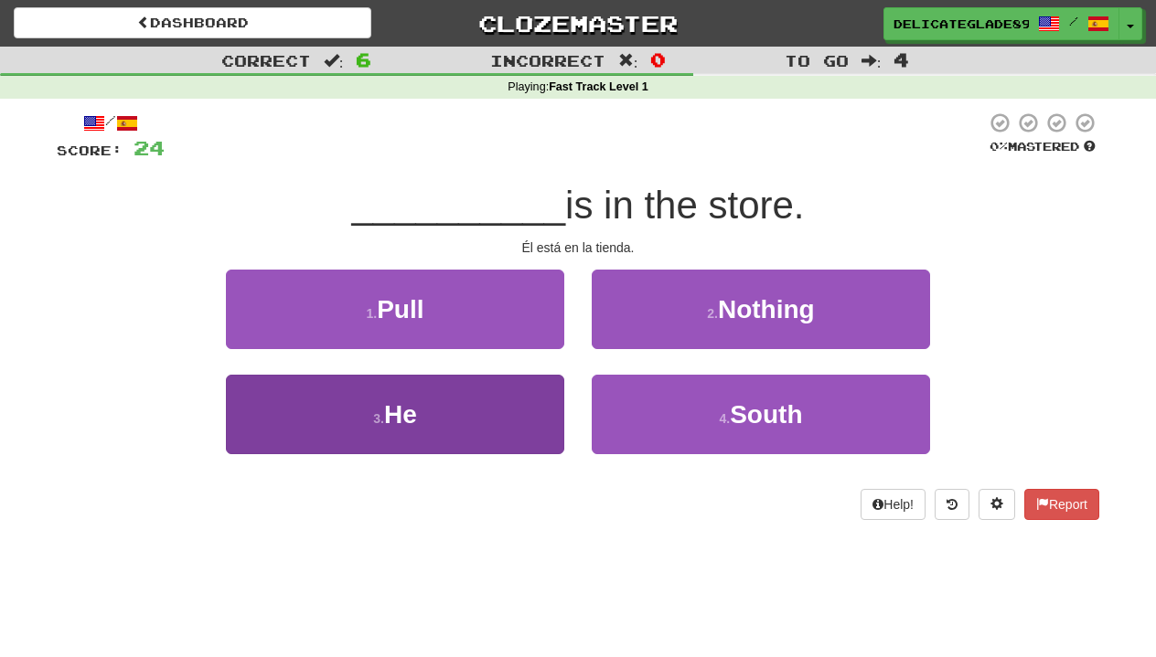
click at [504, 398] on button "3 . He" at bounding box center [395, 415] width 338 height 80
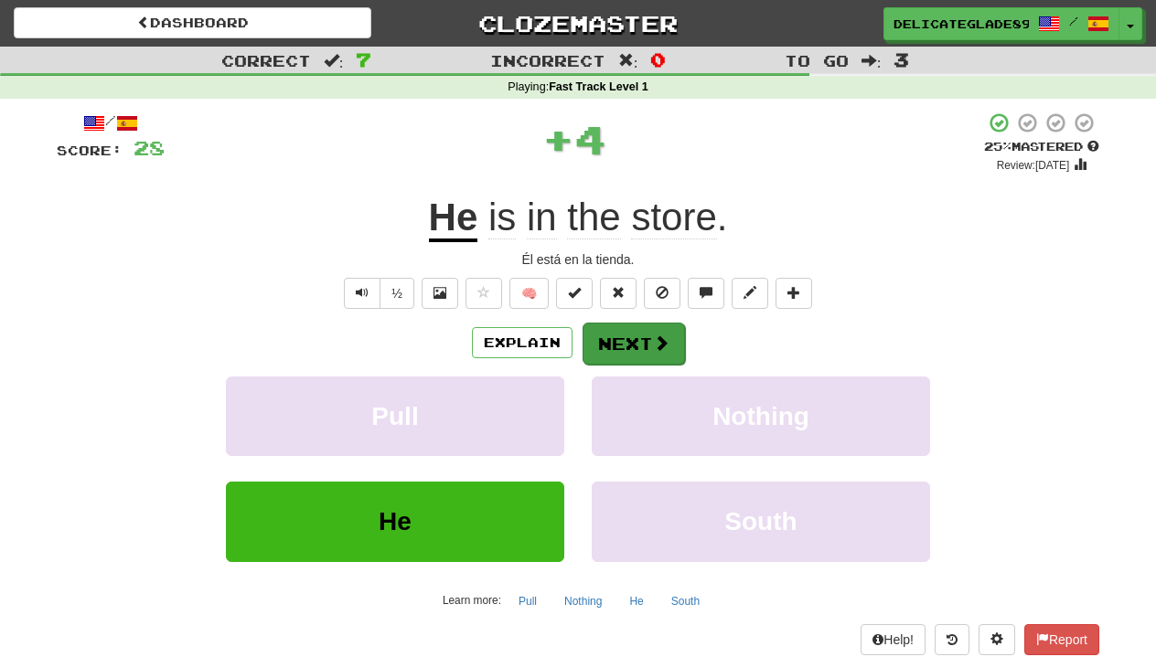
click at [645, 330] on button "Next" at bounding box center [633, 344] width 102 height 42
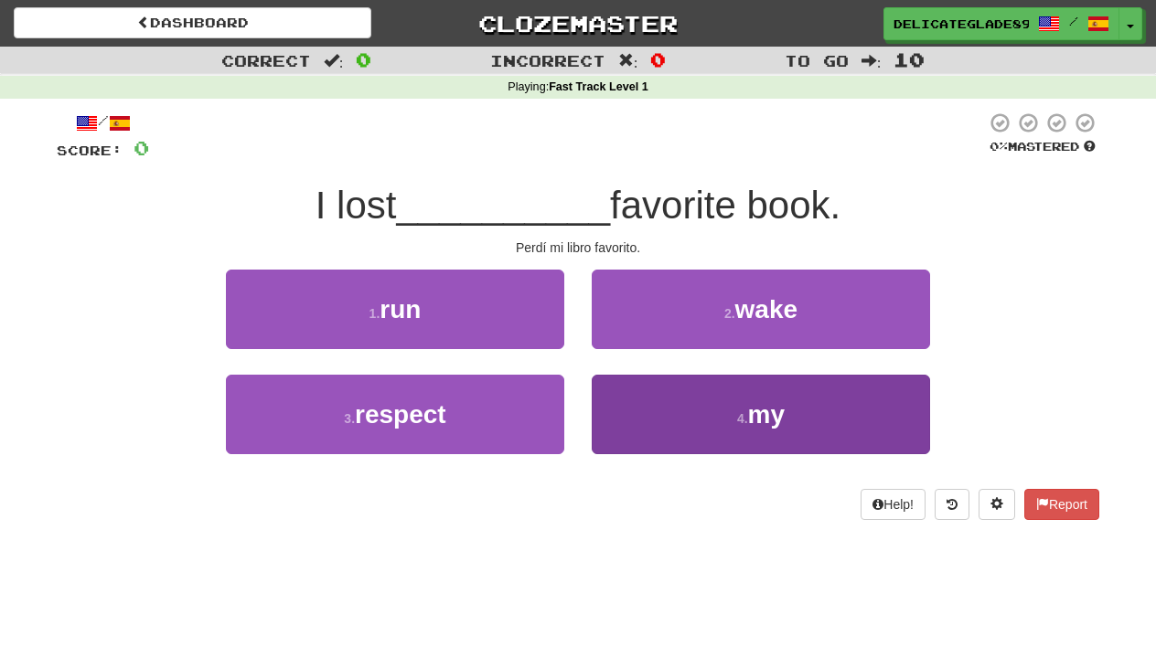
click at [646, 411] on button "4 . my" at bounding box center [761, 415] width 338 height 80
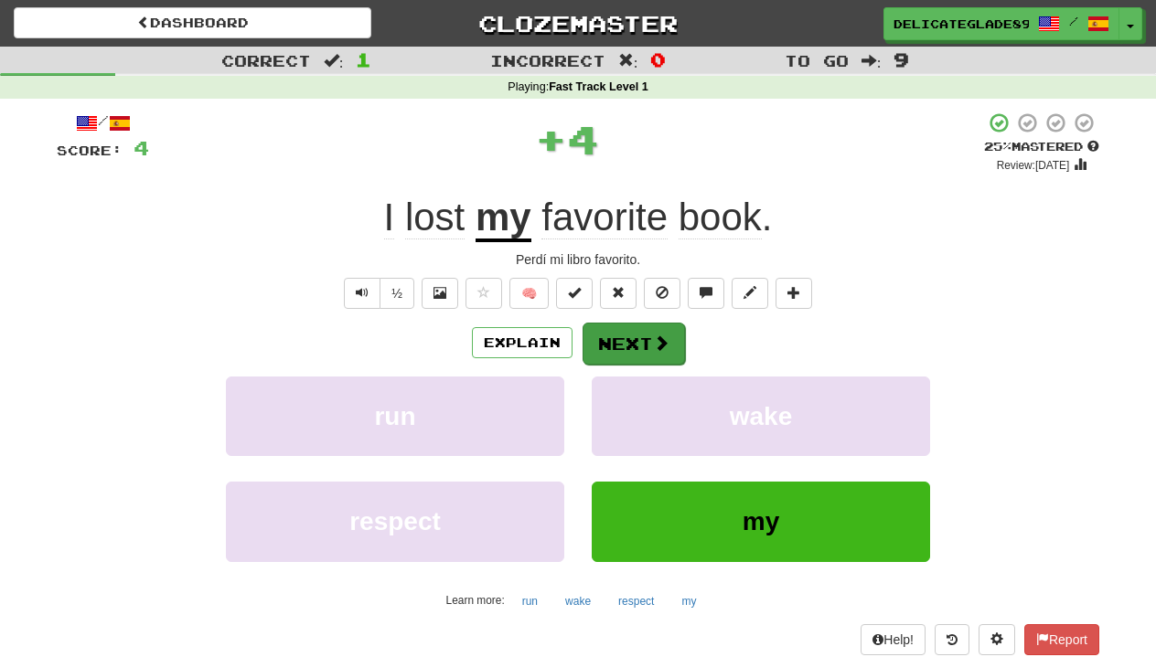
click at [657, 327] on button "Next" at bounding box center [633, 344] width 102 height 42
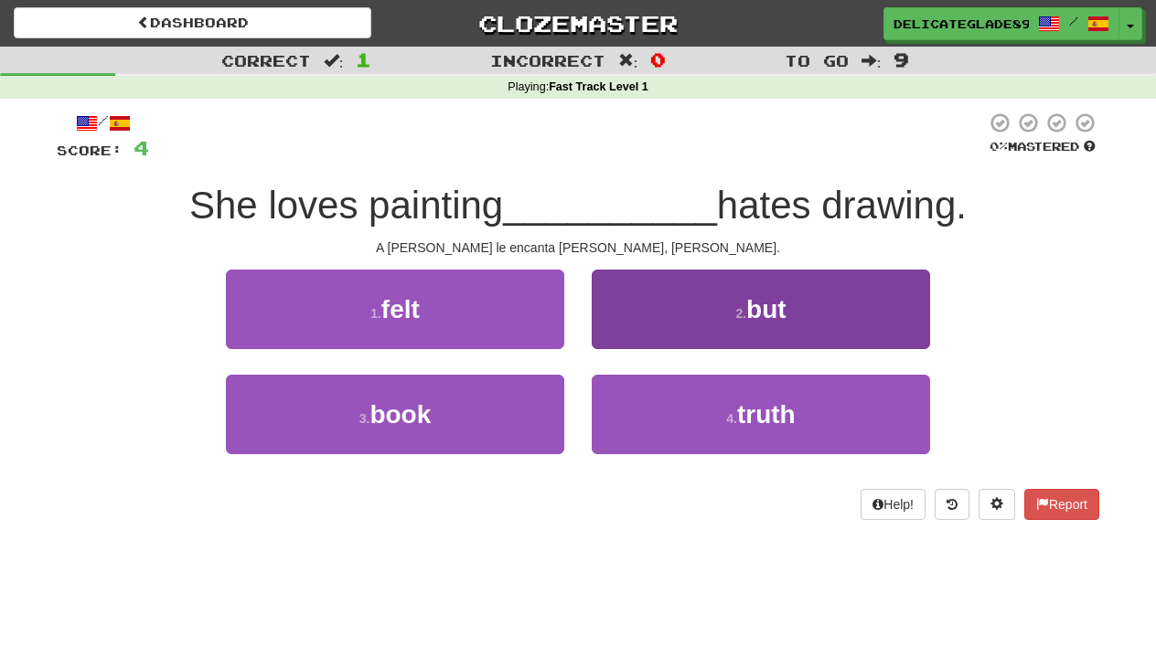
click at [750, 311] on span "but" at bounding box center [766, 309] width 40 height 28
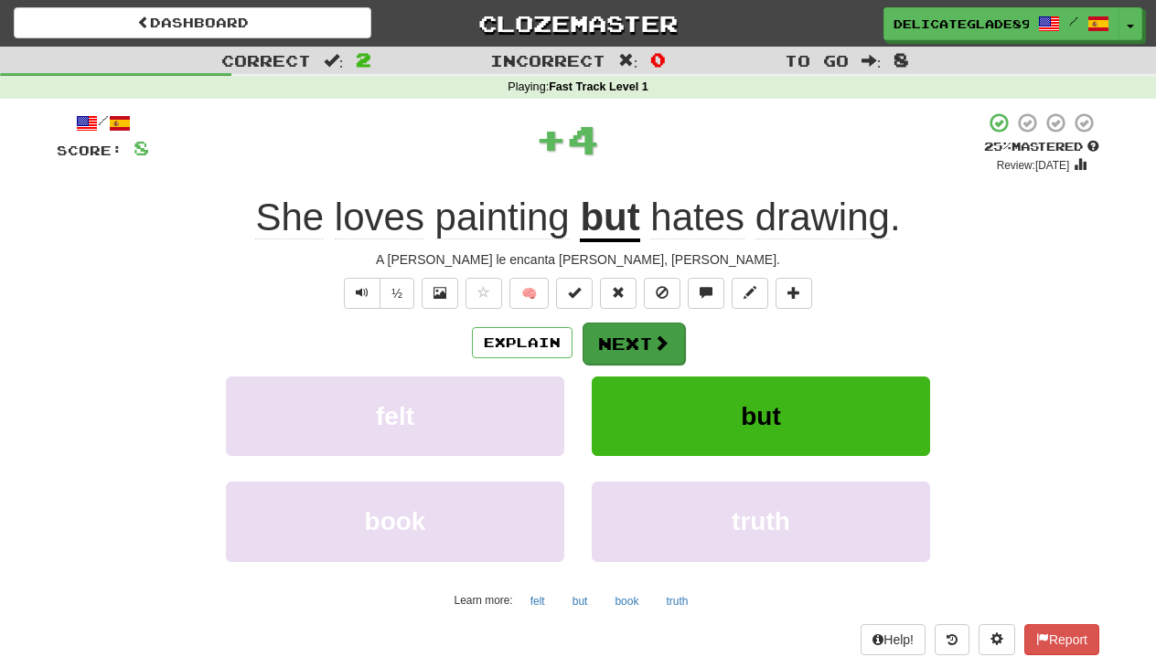
click at [627, 346] on button "Next" at bounding box center [633, 344] width 102 height 42
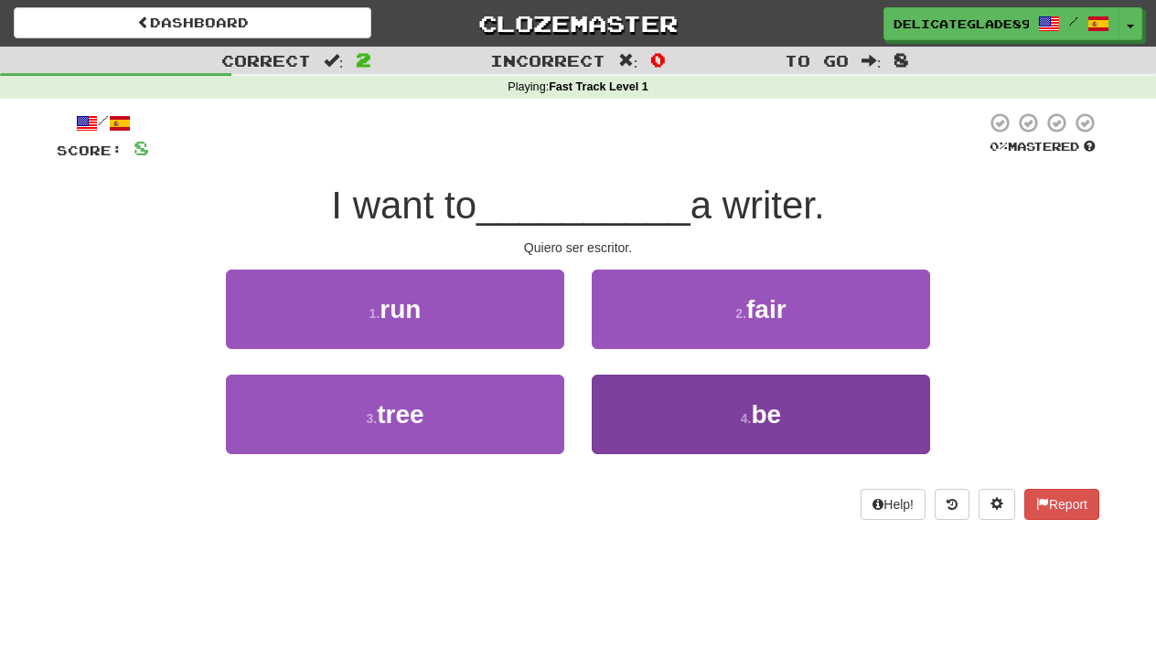
click at [713, 432] on button "4 . be" at bounding box center [761, 415] width 338 height 80
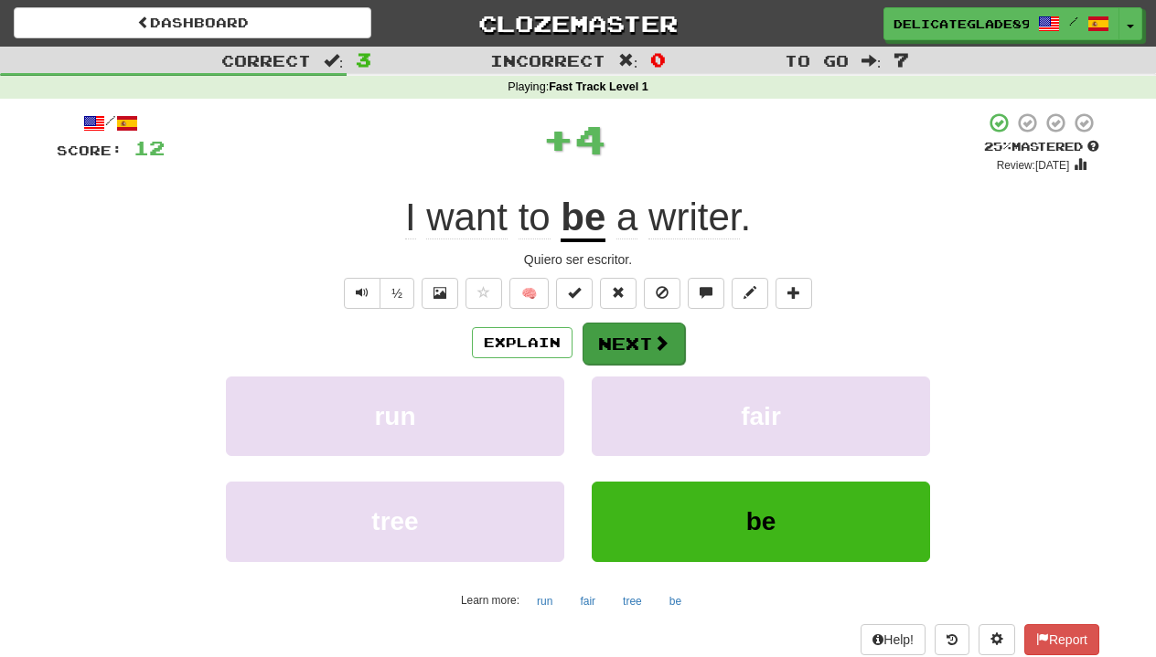
click at [627, 334] on button "Next" at bounding box center [633, 344] width 102 height 42
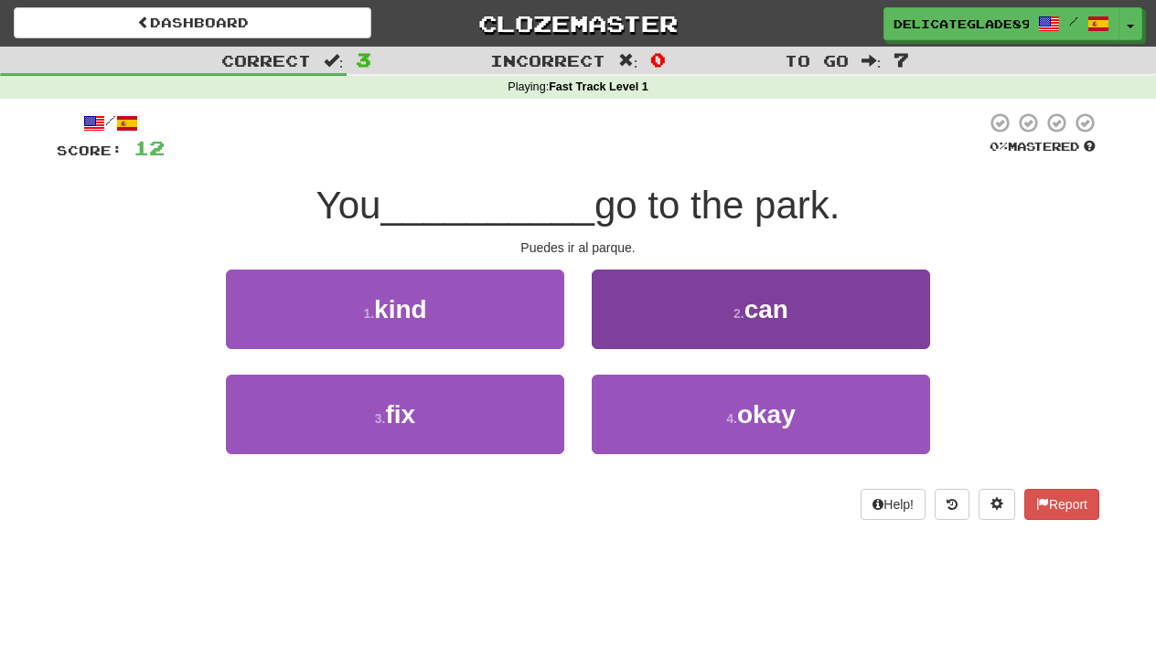
click at [759, 318] on span "can" at bounding box center [766, 309] width 44 height 28
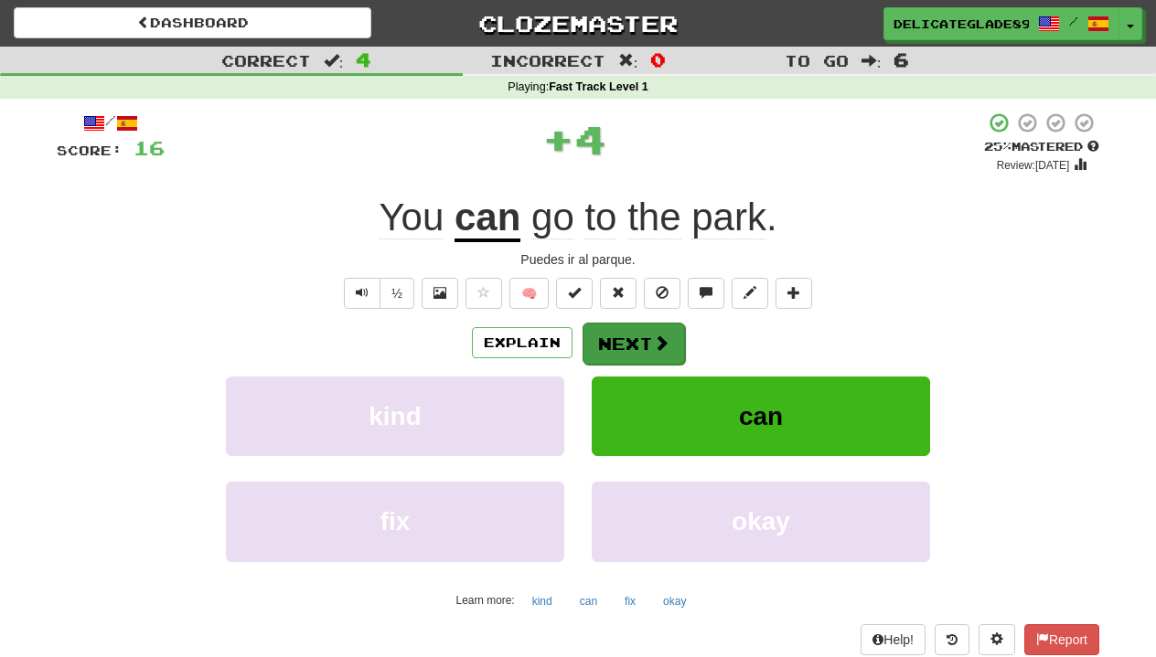
click at [613, 346] on button "Next" at bounding box center [633, 344] width 102 height 42
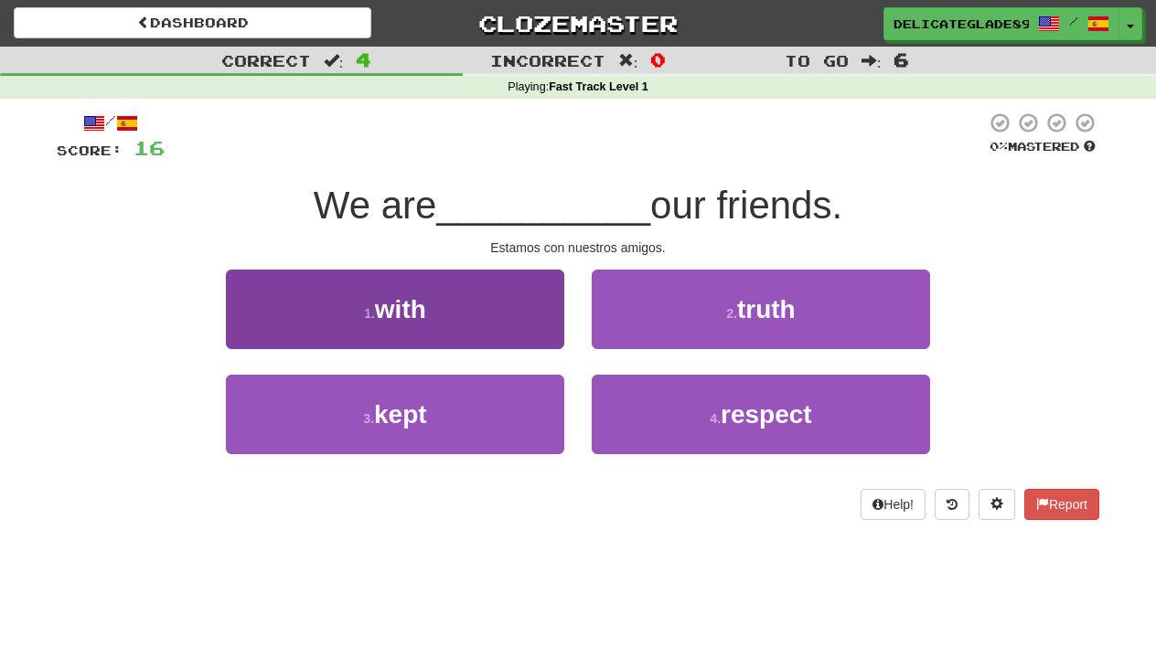
click at [454, 311] on button "1 . with" at bounding box center [395, 310] width 338 height 80
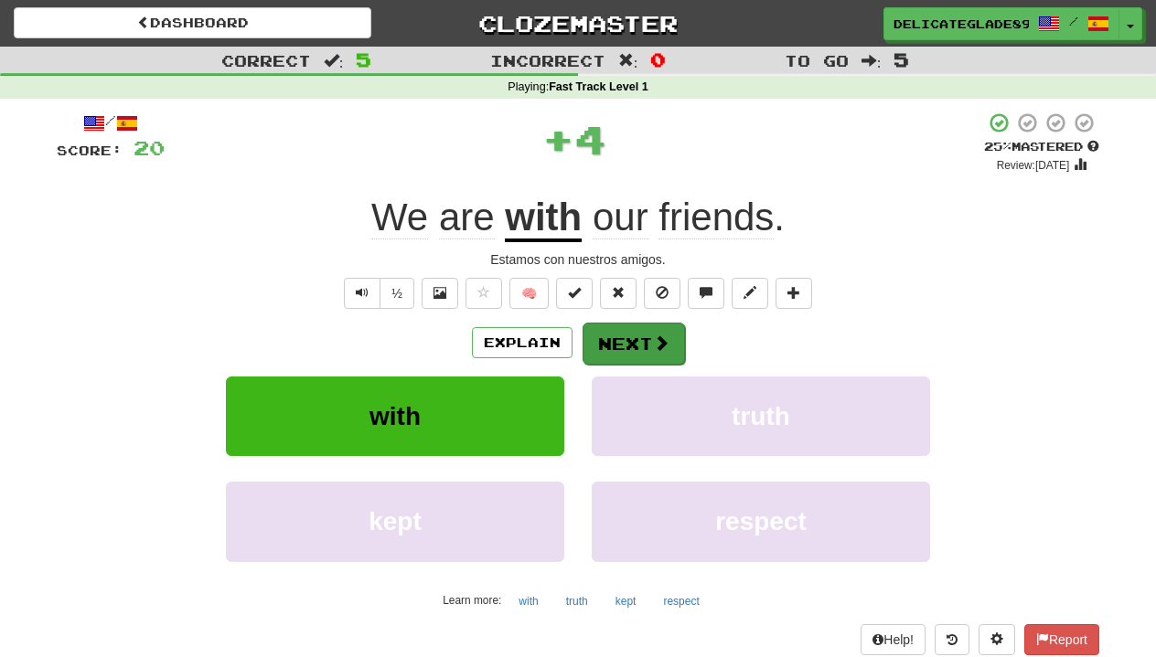
click at [628, 332] on button "Next" at bounding box center [633, 344] width 102 height 42
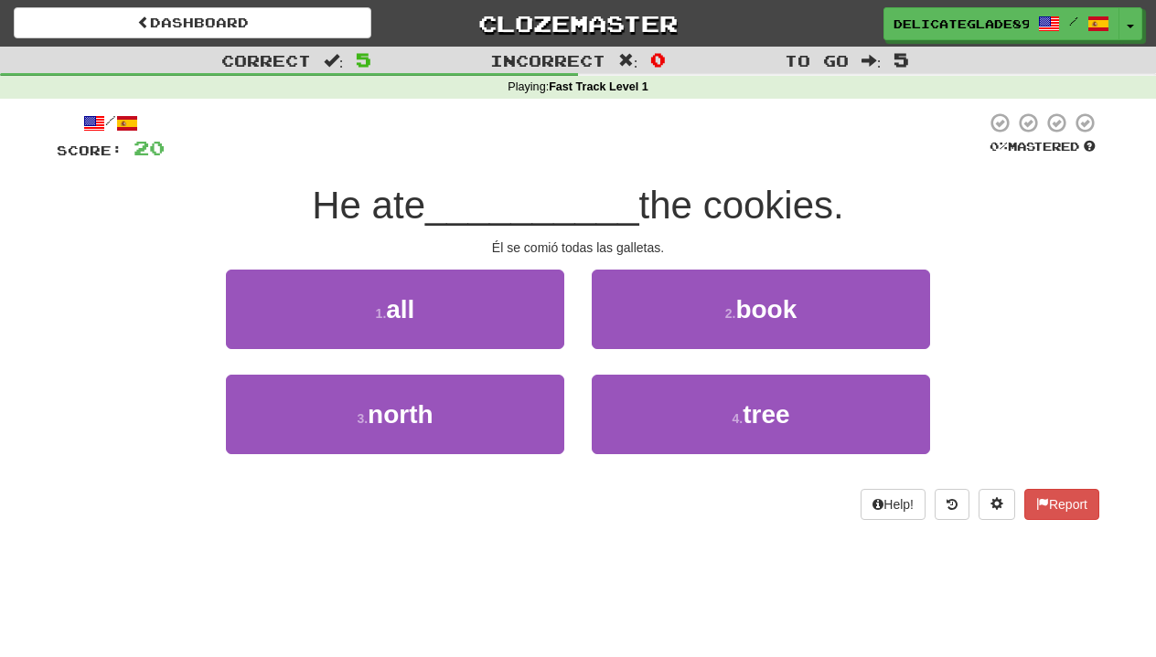
click at [421, 308] on button "1 . all" at bounding box center [395, 310] width 338 height 80
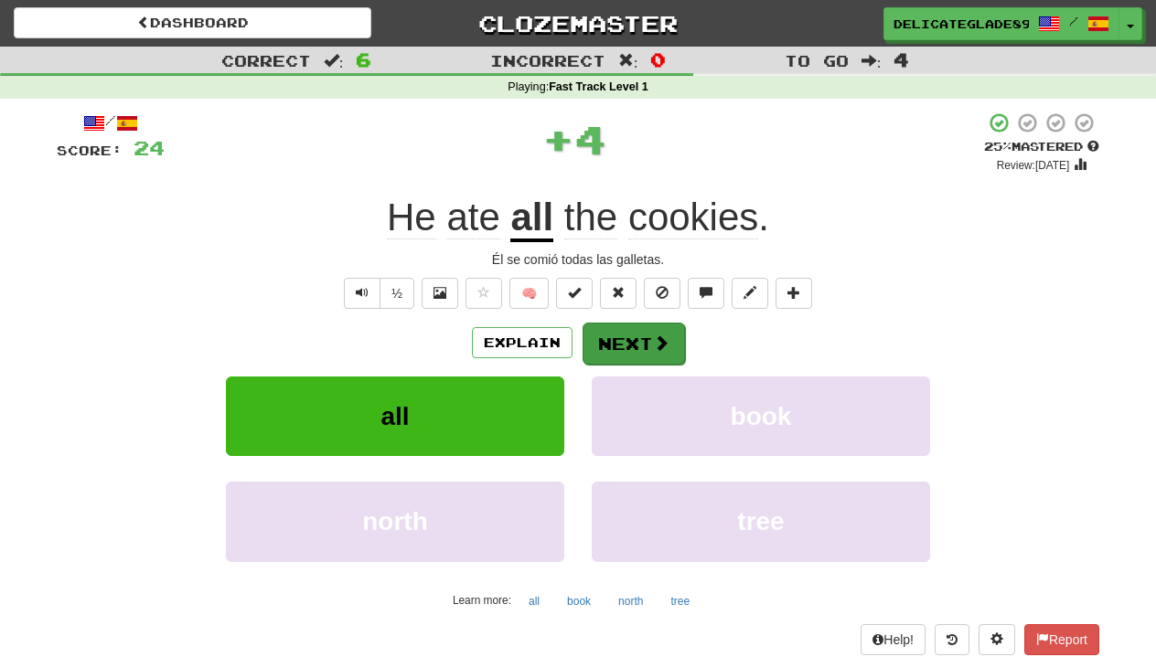
click at [634, 331] on button "Next" at bounding box center [633, 344] width 102 height 42
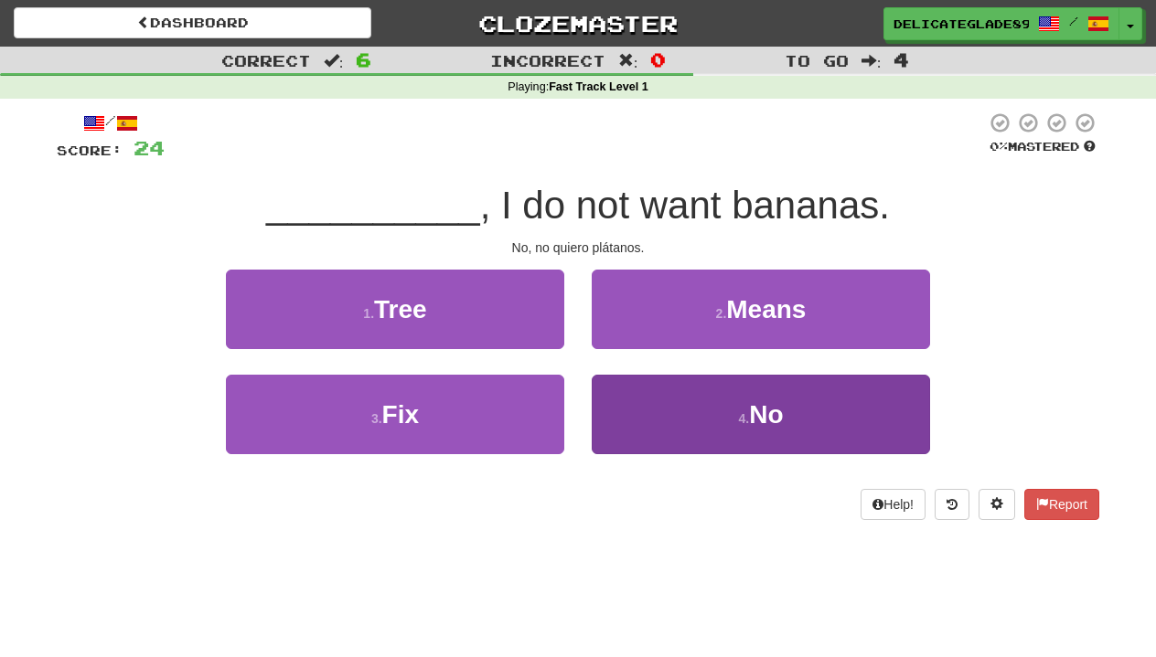
click at [713, 421] on button "4 . No" at bounding box center [761, 415] width 338 height 80
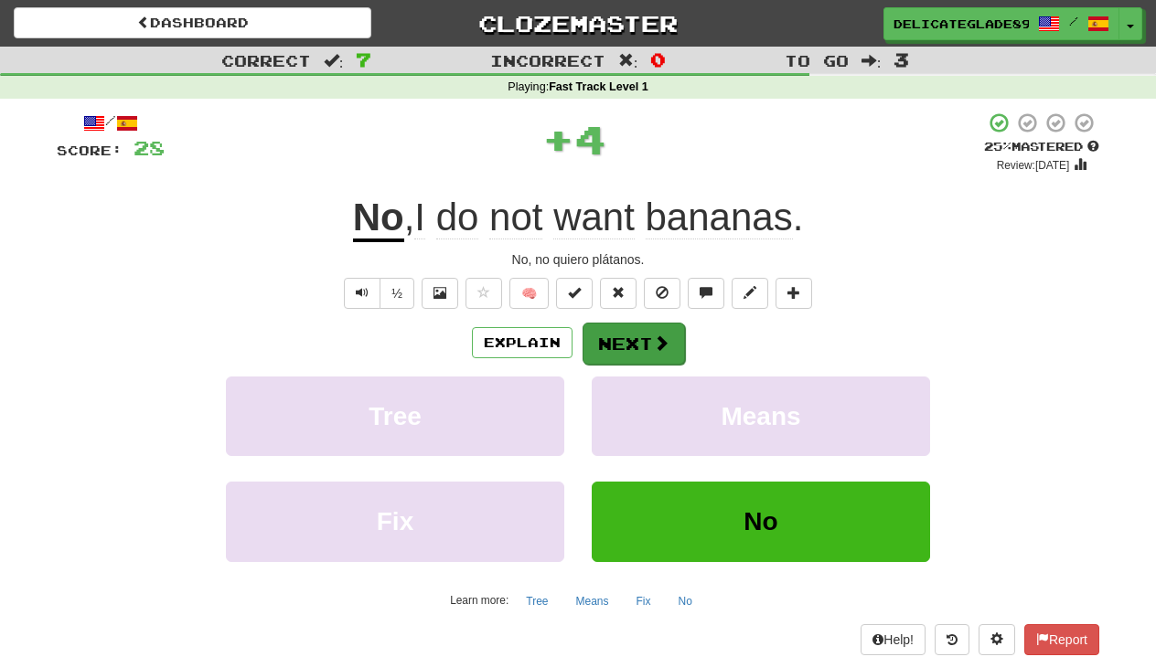
click at [639, 349] on button "Next" at bounding box center [633, 344] width 102 height 42
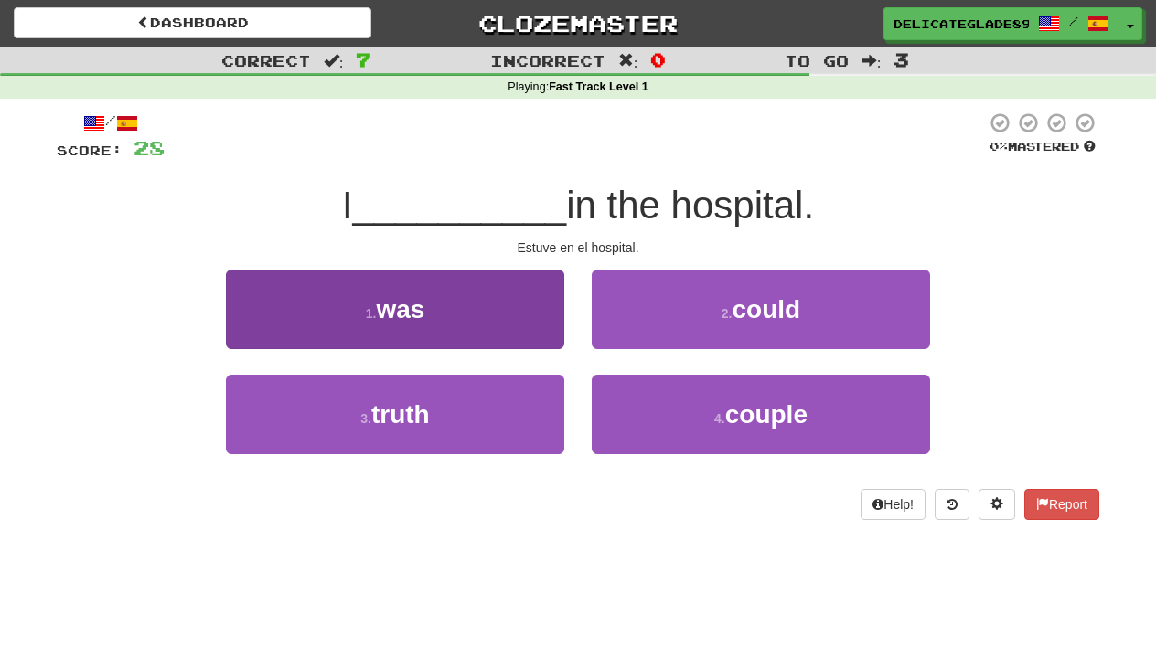
click at [513, 296] on button "1 . was" at bounding box center [395, 310] width 338 height 80
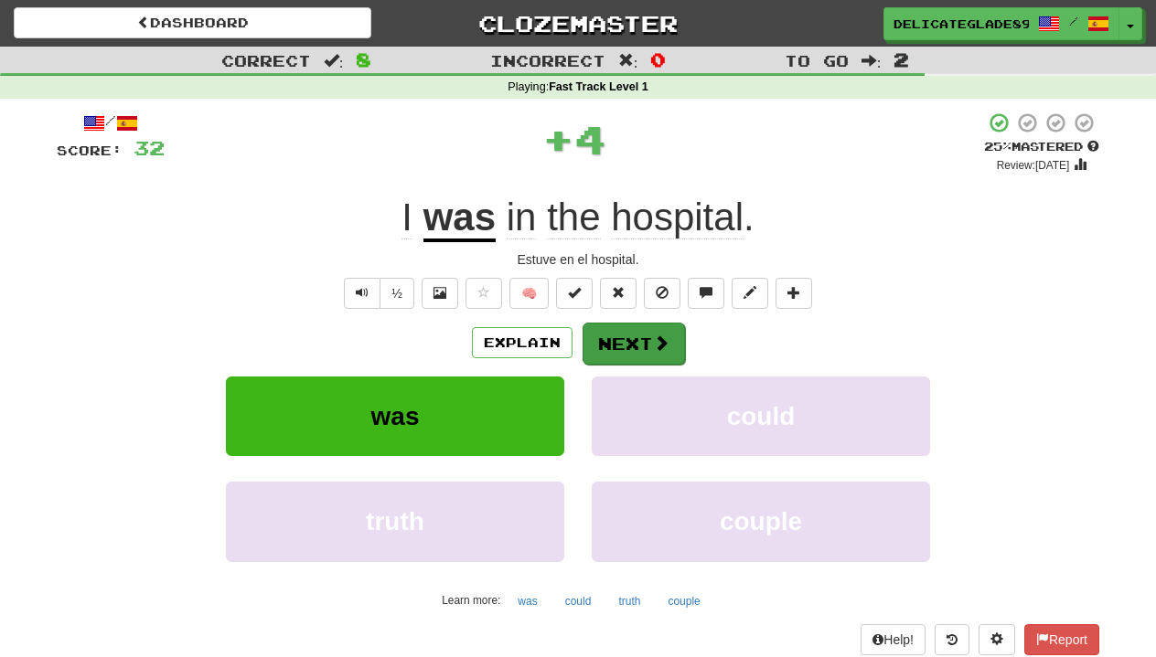
click at [668, 333] on button "Next" at bounding box center [633, 344] width 102 height 42
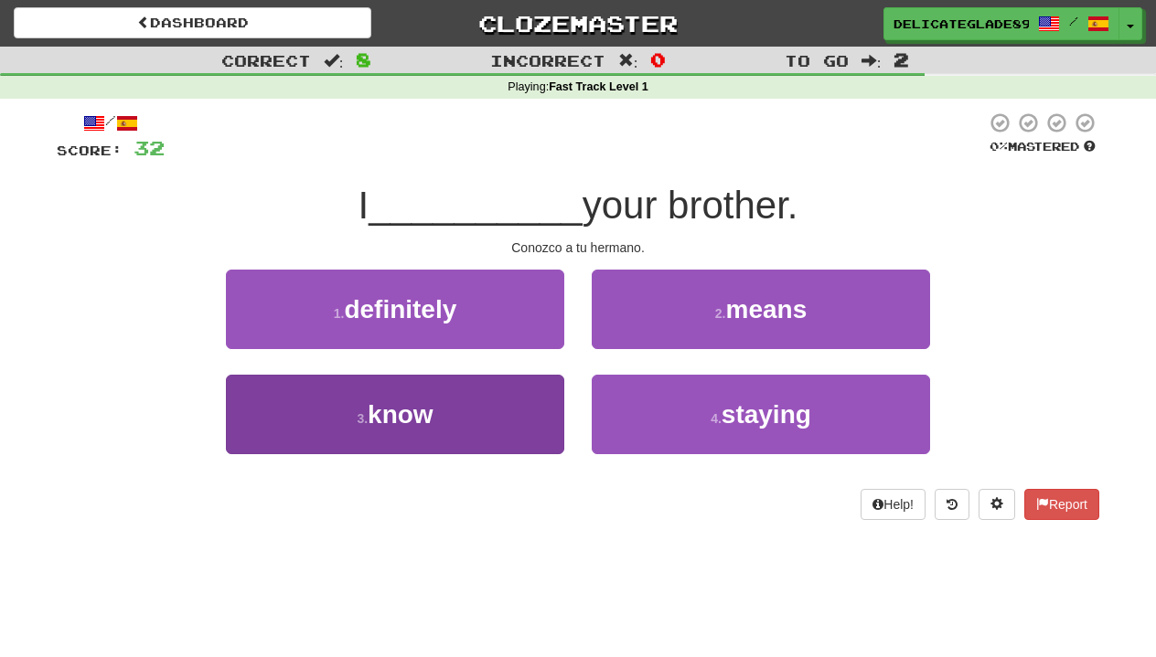
click at [526, 414] on button "3 . know" at bounding box center [395, 415] width 338 height 80
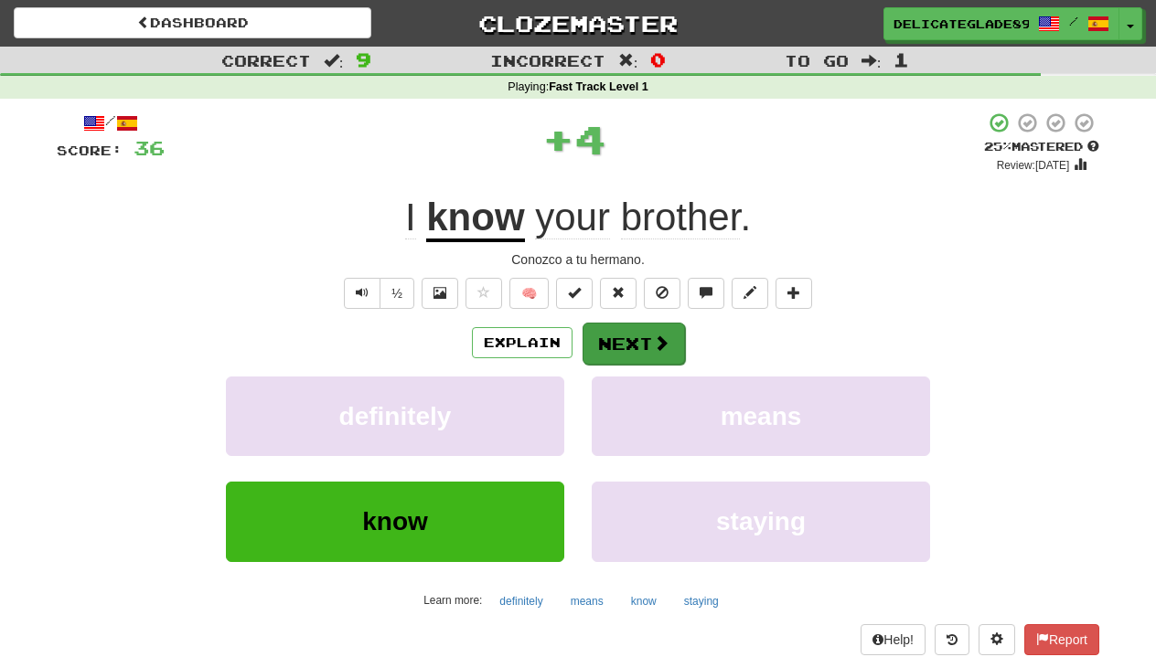
click at [653, 341] on span at bounding box center [661, 343] width 16 height 16
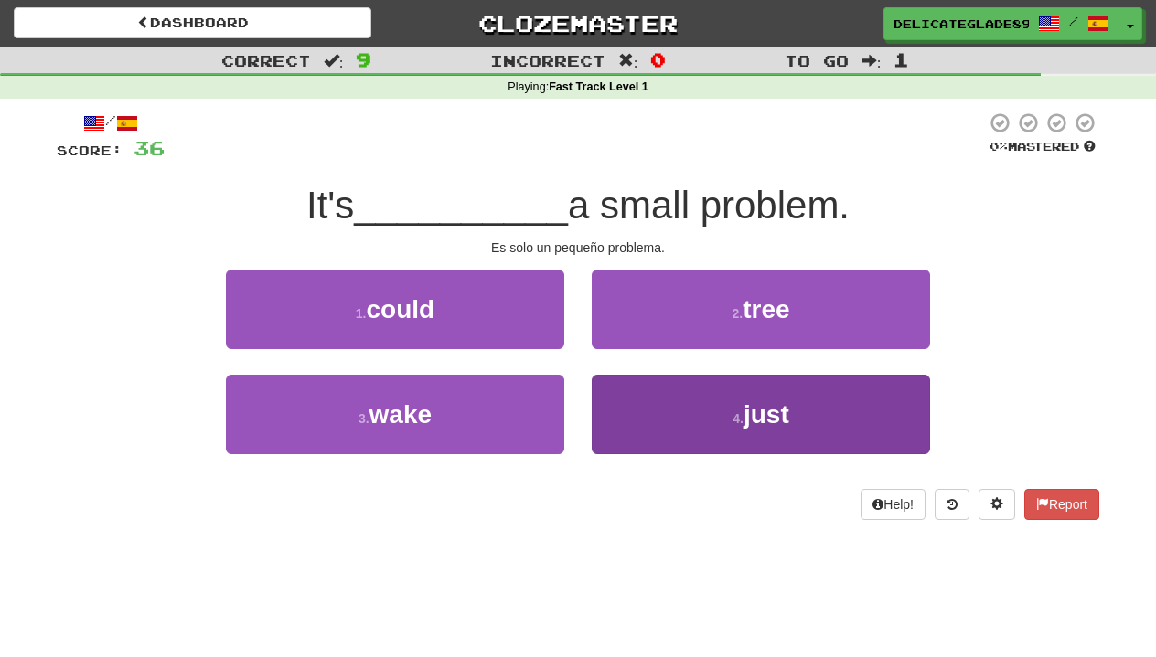
click at [722, 414] on button "4 . just" at bounding box center [761, 415] width 338 height 80
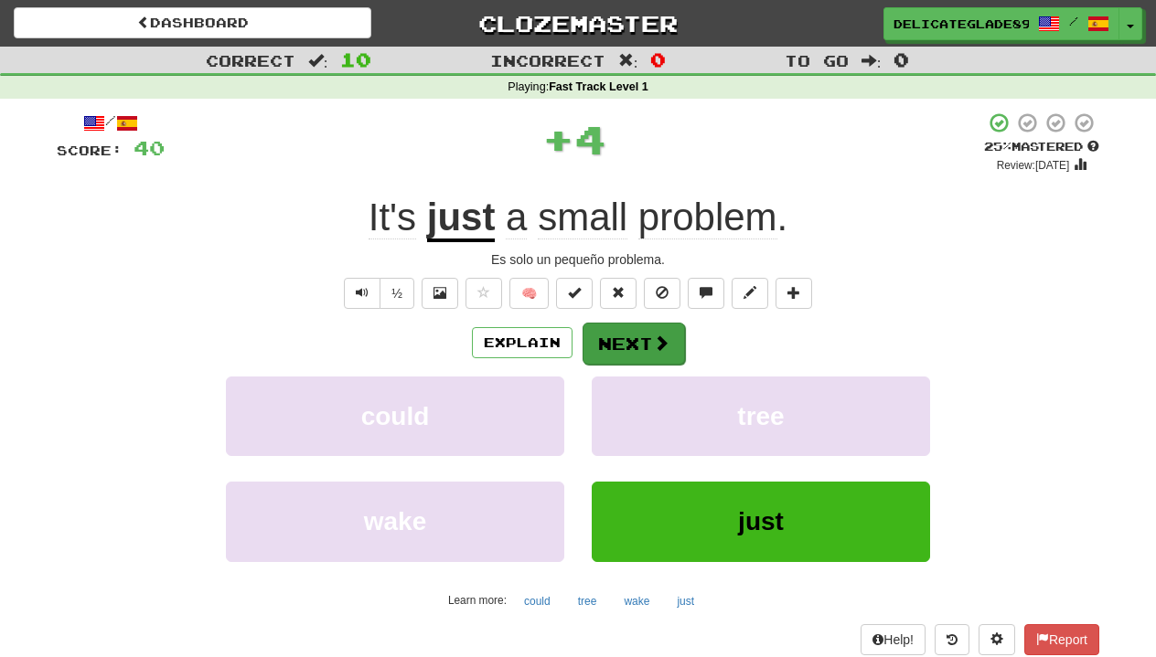
click at [642, 347] on button "Next" at bounding box center [633, 344] width 102 height 42
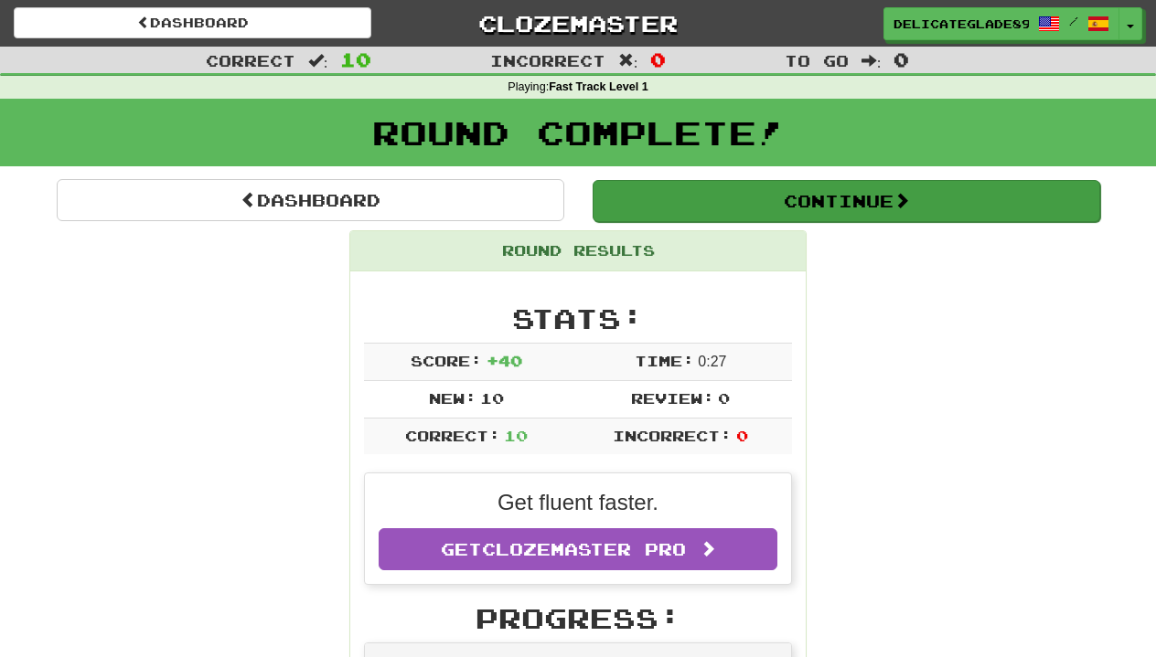
click at [892, 199] on button "Continue" at bounding box center [845, 201] width 507 height 42
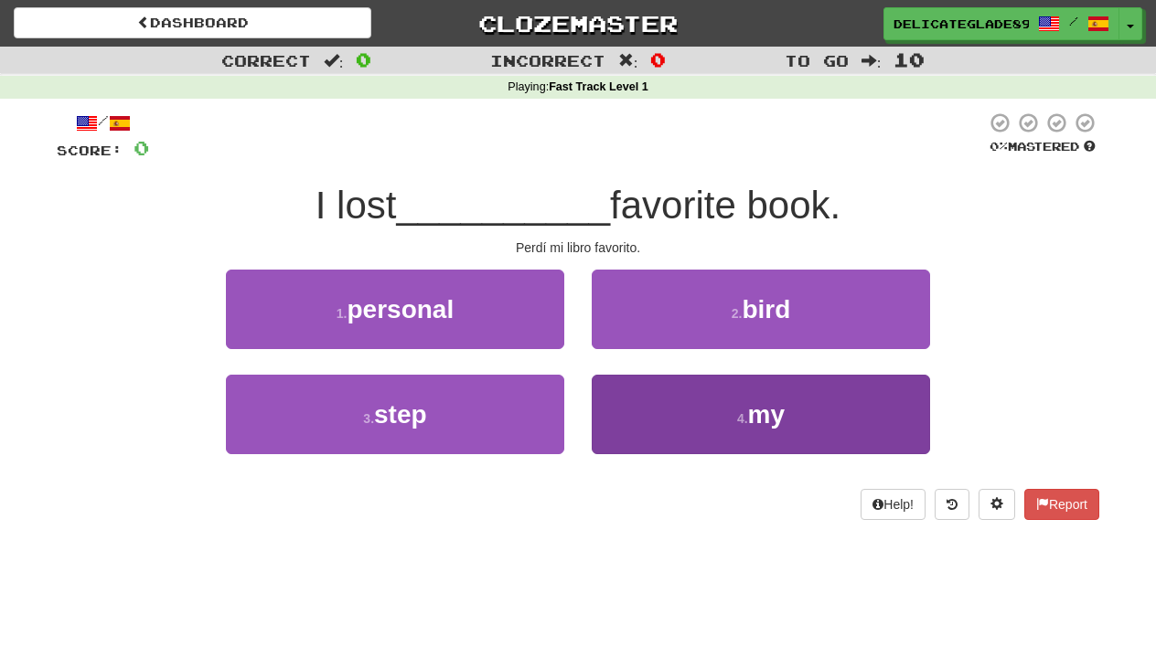
click at [747, 421] on small "4 ." at bounding box center [742, 418] width 11 height 15
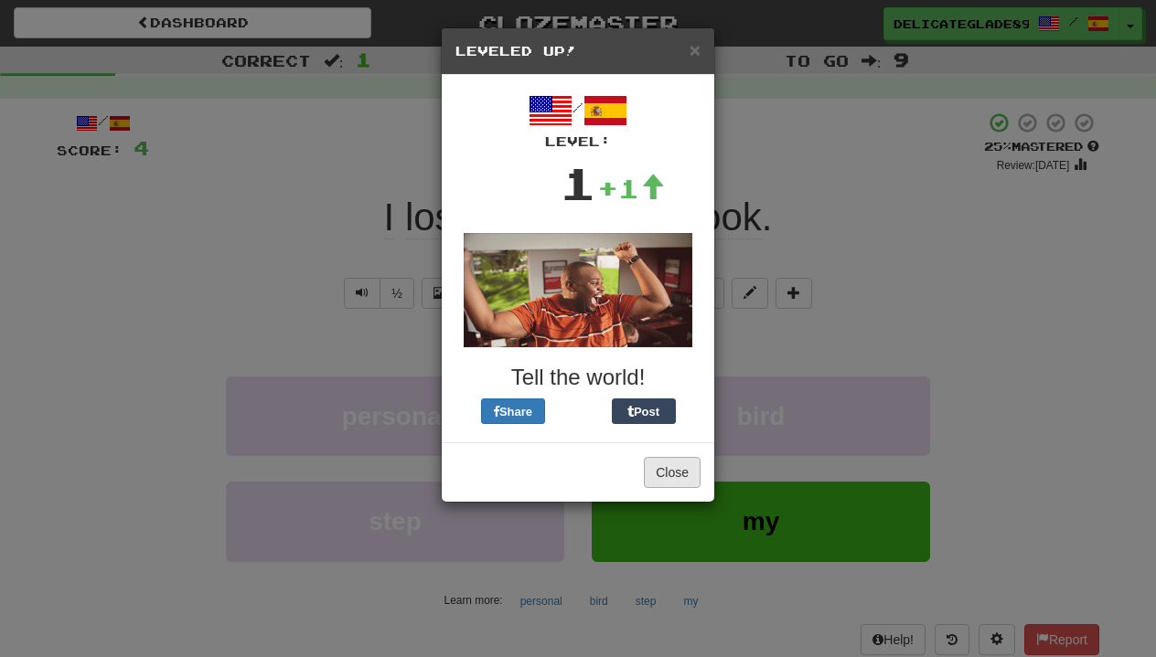
click at [669, 475] on button "Close" at bounding box center [672, 472] width 57 height 31
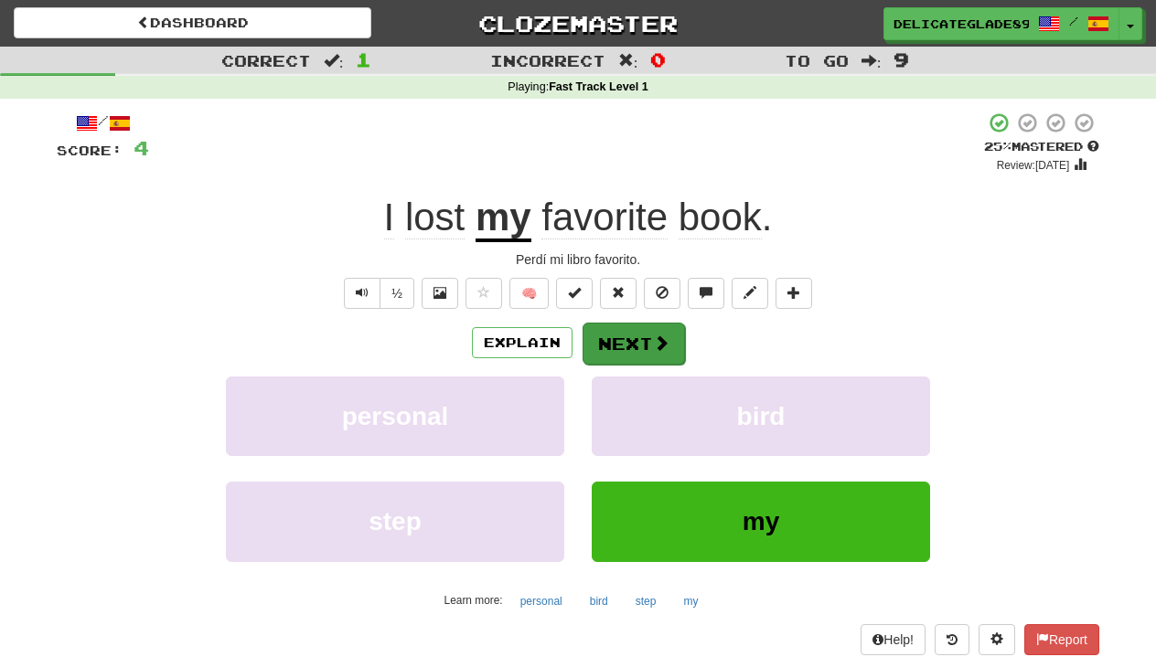
click at [637, 327] on button "Next" at bounding box center [633, 344] width 102 height 42
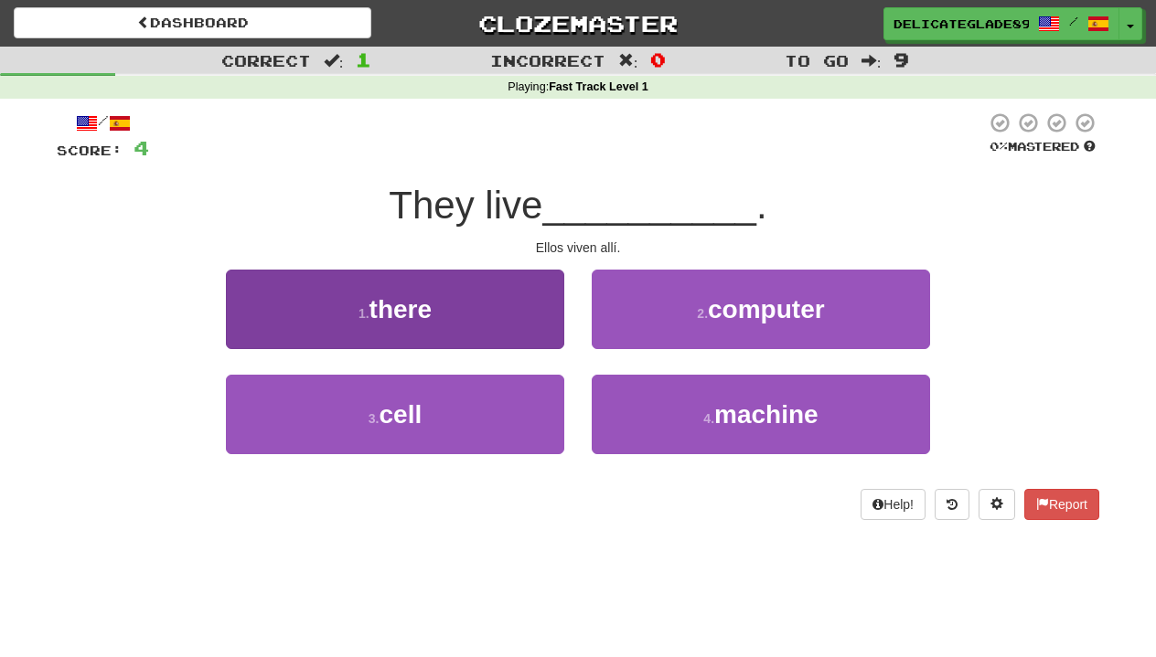
click at [475, 328] on button "1 . there" at bounding box center [395, 310] width 338 height 80
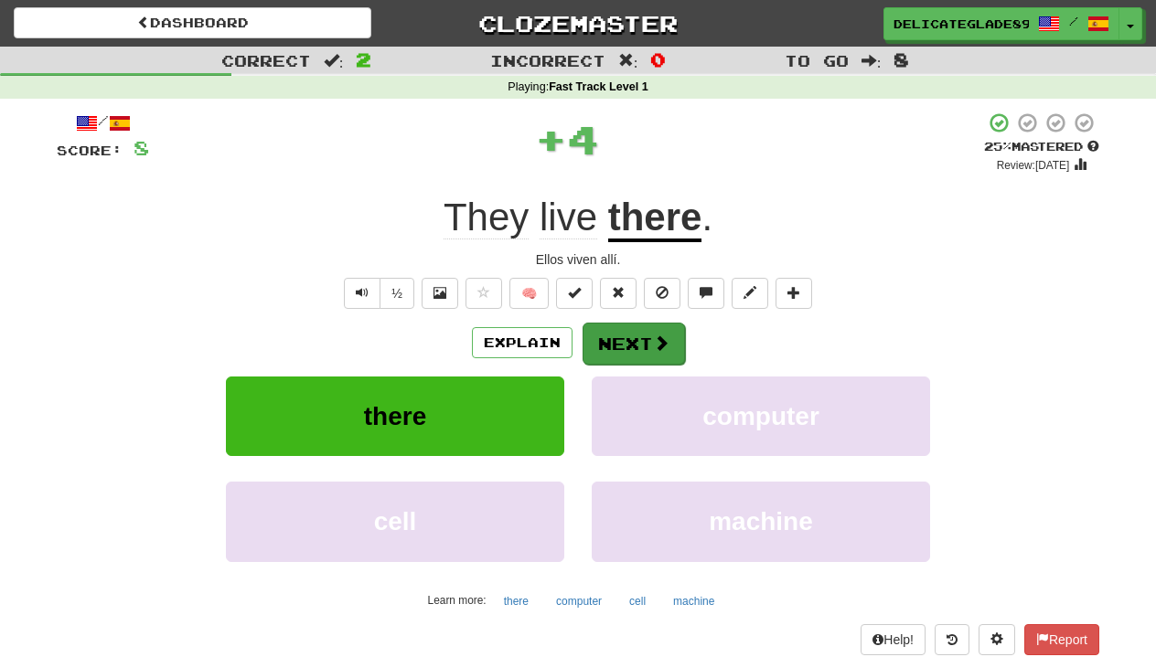
click at [609, 345] on button "Next" at bounding box center [633, 344] width 102 height 42
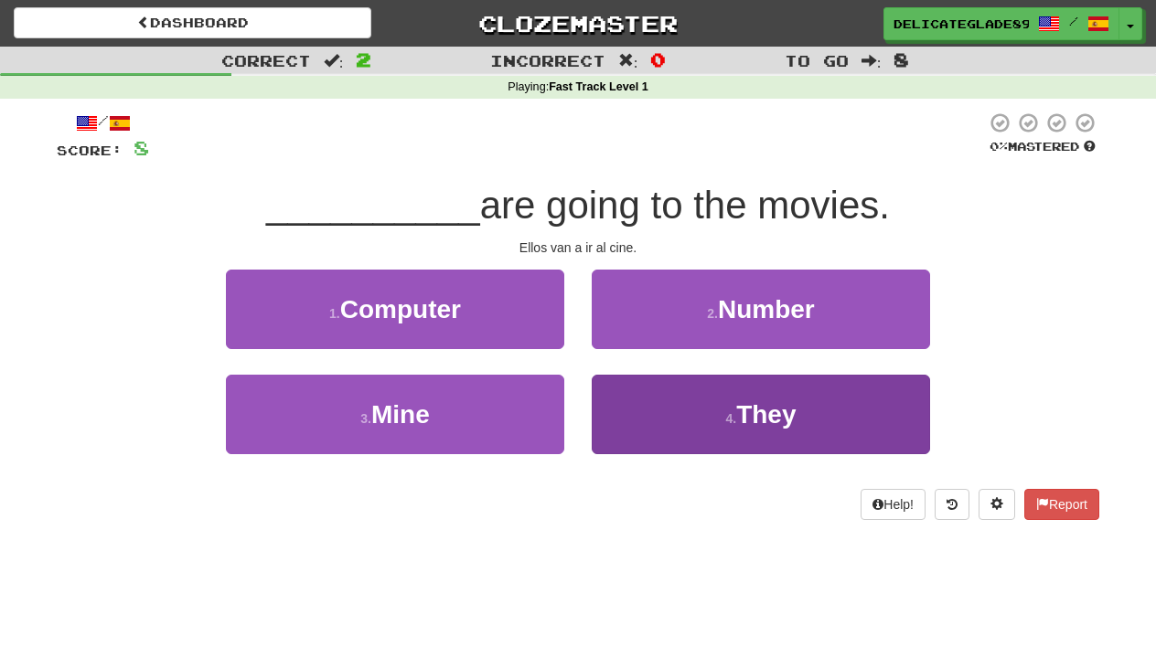
click at [661, 400] on button "4 . They" at bounding box center [761, 415] width 338 height 80
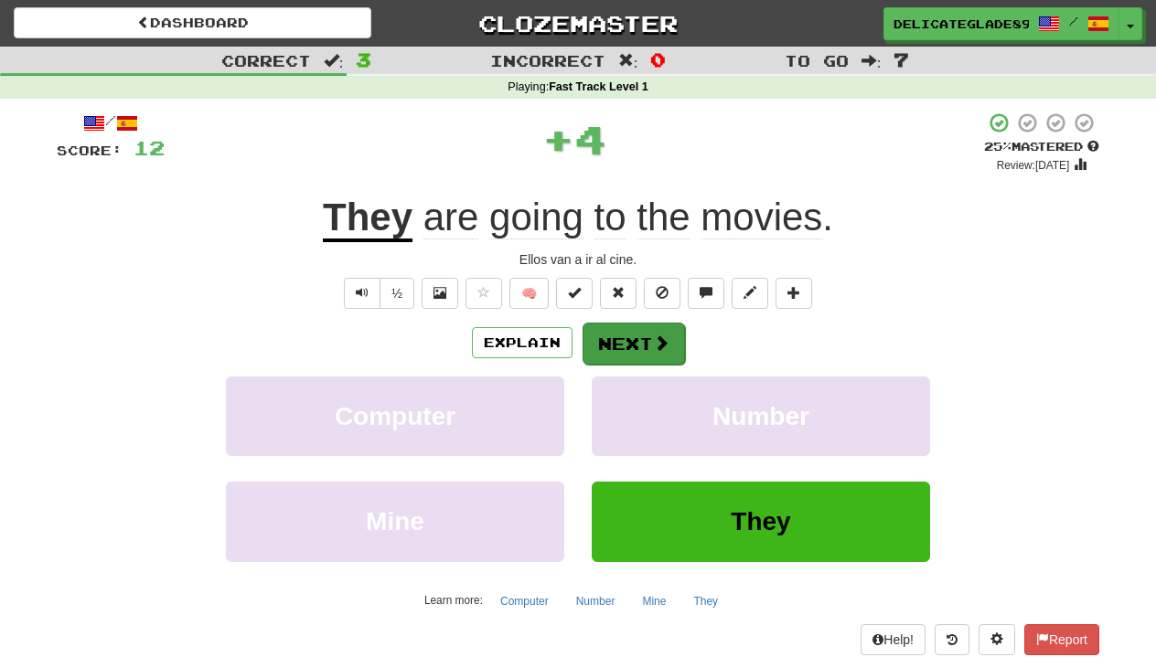
click at [620, 325] on button "Next" at bounding box center [633, 344] width 102 height 42
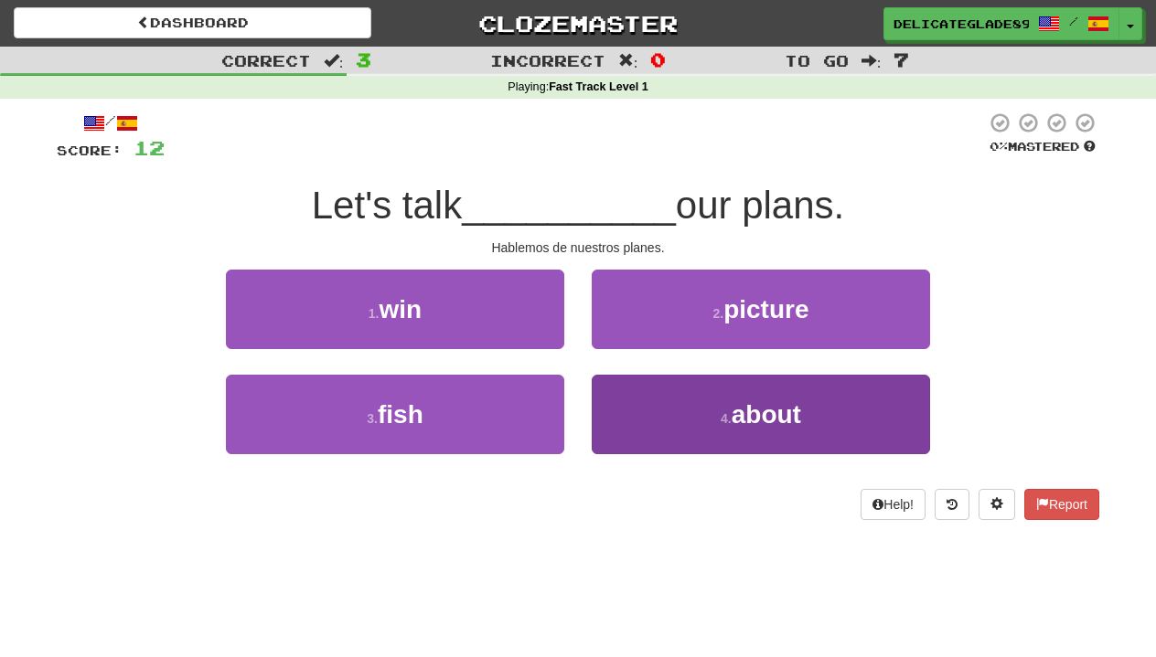
click at [669, 393] on button "4 . about" at bounding box center [761, 415] width 338 height 80
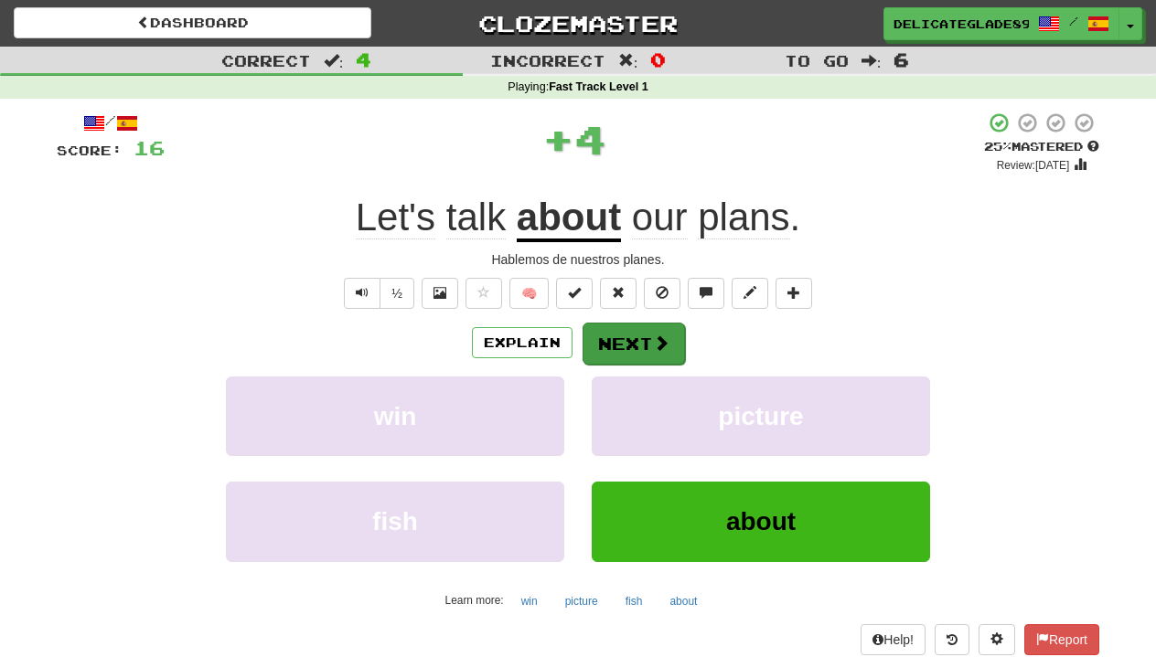
click at [603, 347] on button "Next" at bounding box center [633, 344] width 102 height 42
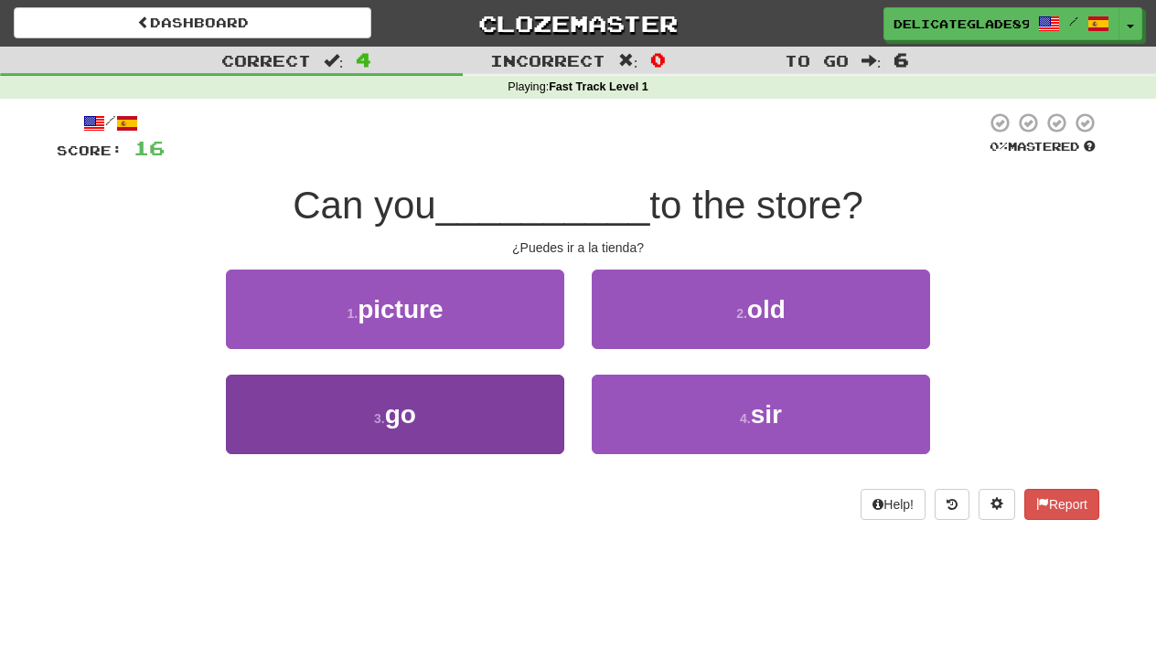
click at [425, 428] on button "3 . go" at bounding box center [395, 415] width 338 height 80
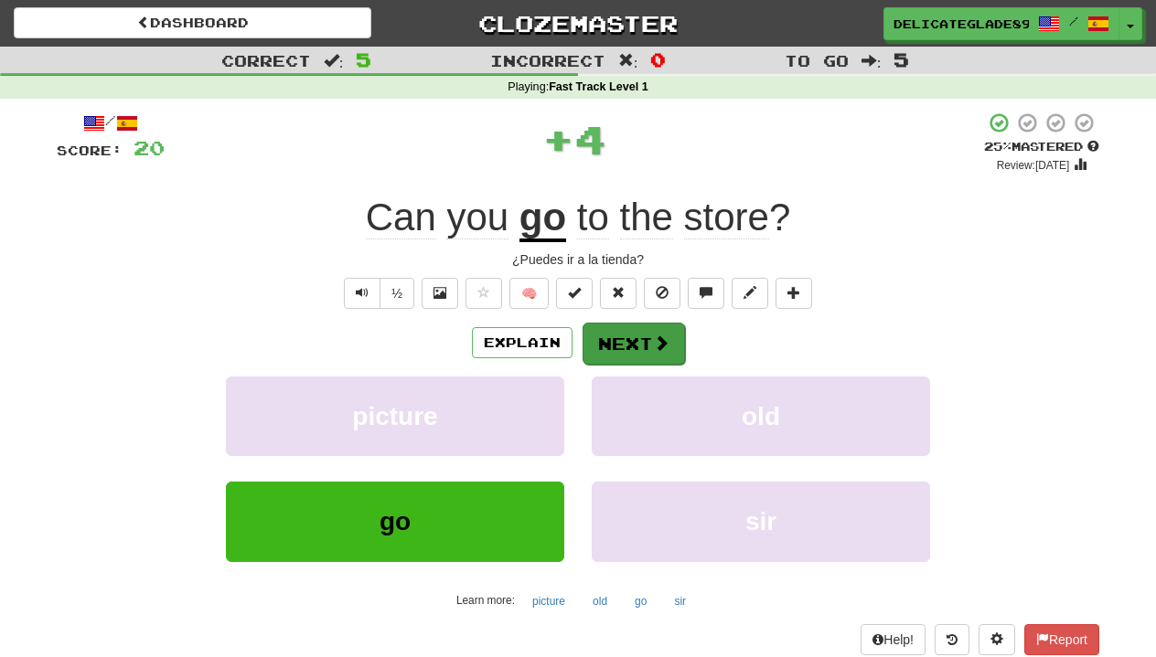
click at [634, 346] on button "Next" at bounding box center [633, 344] width 102 height 42
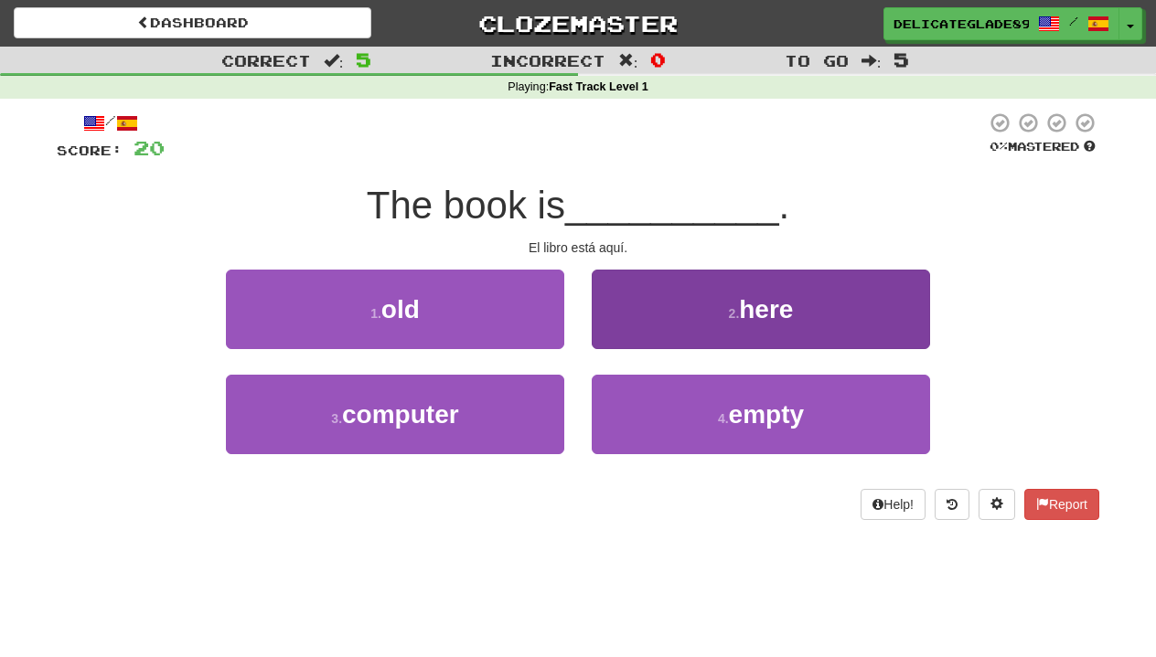
click at [738, 296] on button "2 . here" at bounding box center [761, 310] width 338 height 80
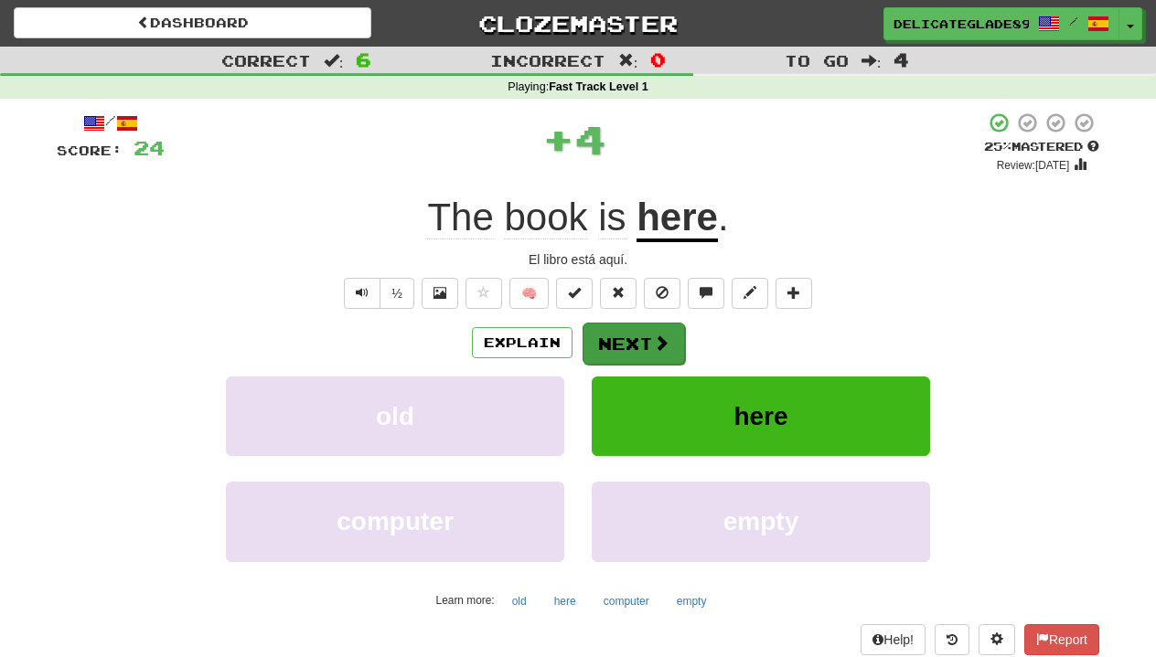
click at [620, 347] on button "Next" at bounding box center [633, 344] width 102 height 42
